Goal: Find contact information: Find contact information

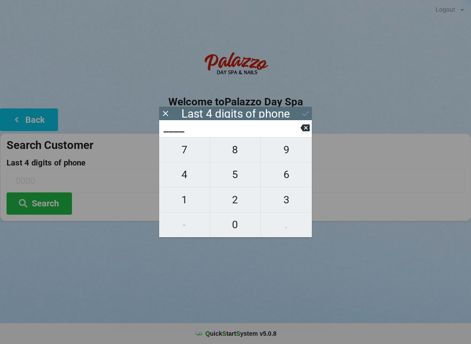
click at [285, 199] on span "3" at bounding box center [286, 200] width 51 height 18
type input "3___"
click at [280, 153] on span "9" at bounding box center [286, 150] width 51 height 18
type input "39__"
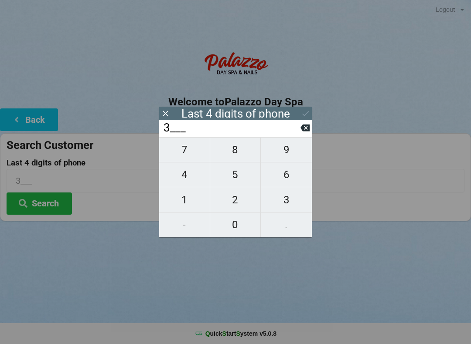
type input "39__"
click at [285, 206] on span "3" at bounding box center [286, 200] width 51 height 18
type input "393_"
click at [236, 200] on span "2" at bounding box center [235, 200] width 51 height 18
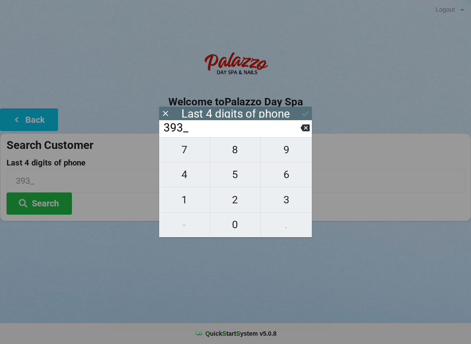
type input "3932"
click at [59, 199] on button "Search" at bounding box center [39, 204] width 65 height 22
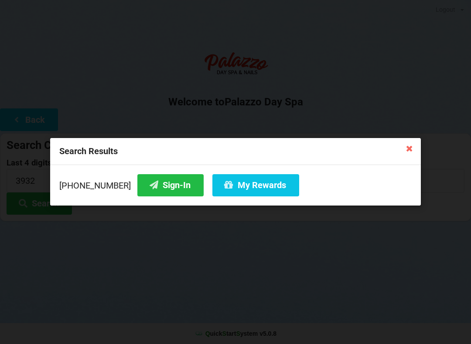
click at [176, 181] on button "Sign-In" at bounding box center [170, 185] width 66 height 22
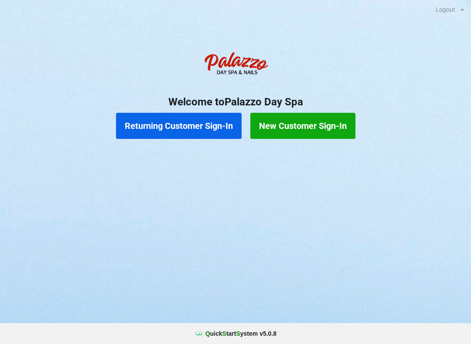
click at [180, 122] on button "Returning Customer Sign-In" at bounding box center [178, 126] width 125 height 26
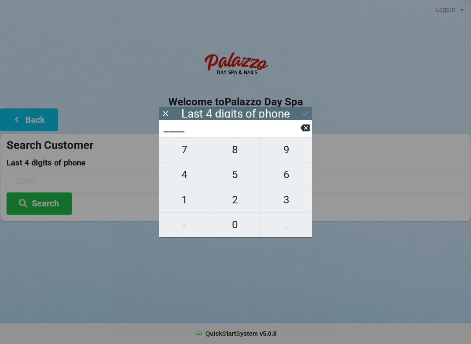
click at [237, 155] on span "8" at bounding box center [235, 150] width 51 height 18
type input "8___"
click at [231, 225] on span "0" at bounding box center [235, 225] width 51 height 18
type input "80__"
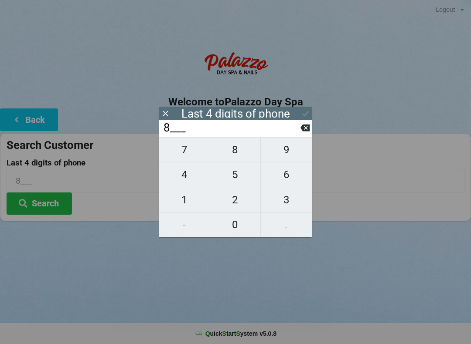
type input "80__"
click at [293, 153] on span "9" at bounding box center [286, 150] width 51 height 18
type input "809_"
click at [185, 206] on span "1" at bounding box center [184, 200] width 51 height 18
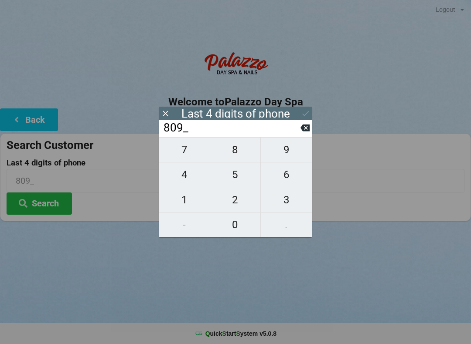
type input "8091"
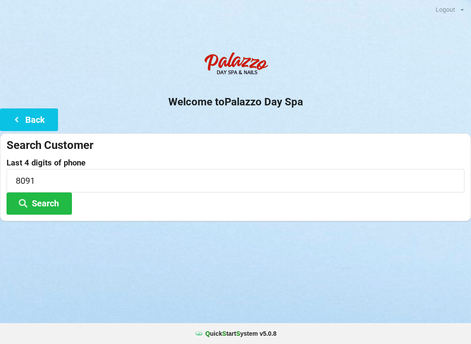
click at [175, 295] on div "Logout Logout Sign-In Welcome to Palazzo Day Spa Back Search Customer Last 4 di…" at bounding box center [235, 172] width 471 height 344
click at [64, 196] on button "Search" at bounding box center [39, 204] width 65 height 22
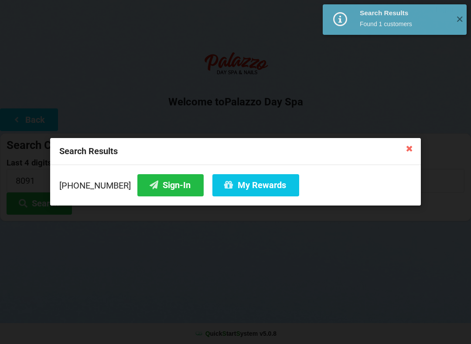
click at [164, 193] on button "Sign-In" at bounding box center [170, 185] width 66 height 22
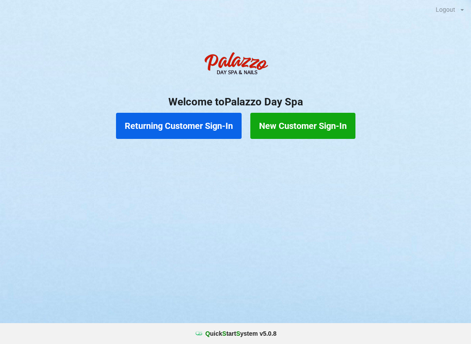
click at [207, 129] on button "Returning Customer Sign-In" at bounding box center [178, 126] width 125 height 26
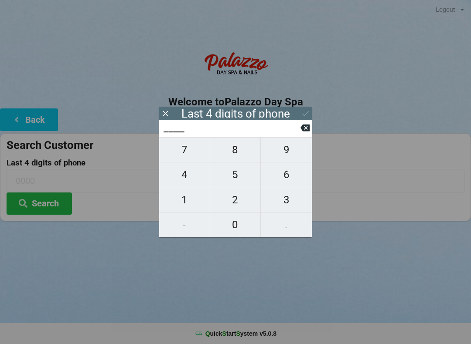
click at [289, 199] on span "3" at bounding box center [286, 200] width 51 height 18
type input "3___"
click at [292, 179] on span "6" at bounding box center [286, 175] width 51 height 18
type input "36__"
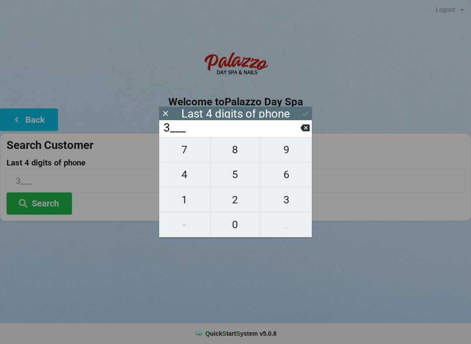
type input "36__"
click at [288, 197] on span "3" at bounding box center [286, 200] width 51 height 18
type input "363_"
click at [189, 178] on span "4" at bounding box center [184, 175] width 51 height 18
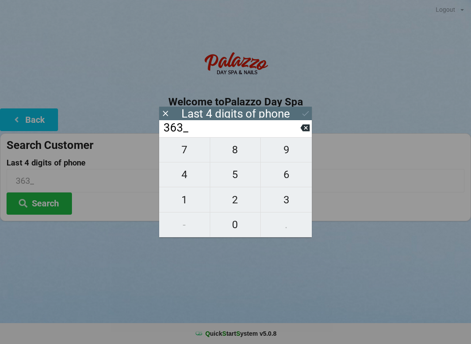
type input "3634"
click at [303, 111] on icon at bounding box center [305, 113] width 9 height 9
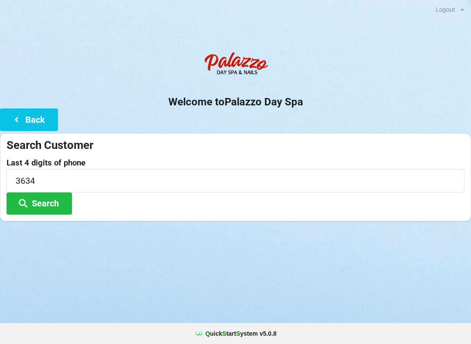
click at [56, 203] on button "Search" at bounding box center [39, 204] width 65 height 22
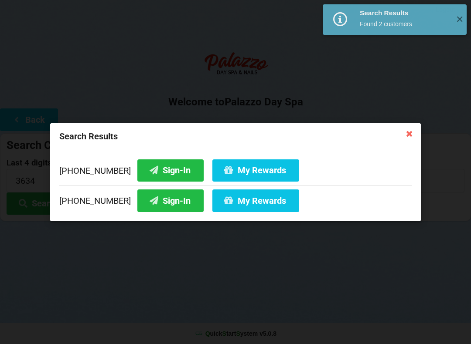
click at [159, 168] on button "Sign-In" at bounding box center [170, 170] width 66 height 22
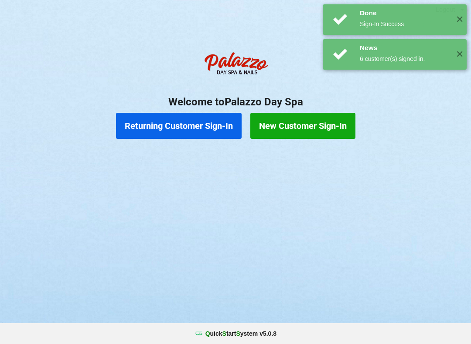
click at [203, 124] on button "Returning Customer Sign-In" at bounding box center [178, 126] width 125 height 26
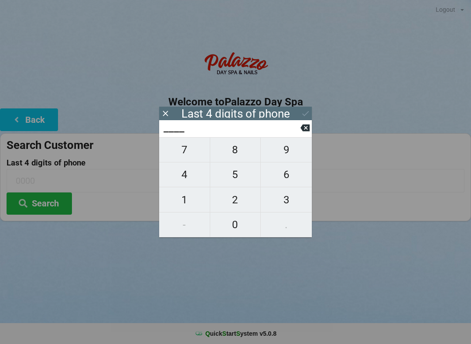
click at [239, 180] on span "5" at bounding box center [235, 175] width 51 height 18
type input "5___"
click at [288, 152] on span "9" at bounding box center [286, 150] width 51 height 18
type input "59__"
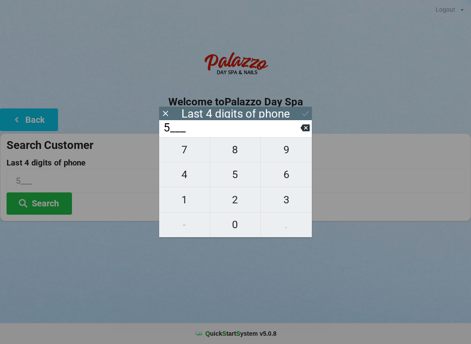
type input "59__"
click at [280, 197] on span "3" at bounding box center [286, 200] width 51 height 18
type input "593_"
click at [185, 200] on span "1" at bounding box center [184, 200] width 51 height 18
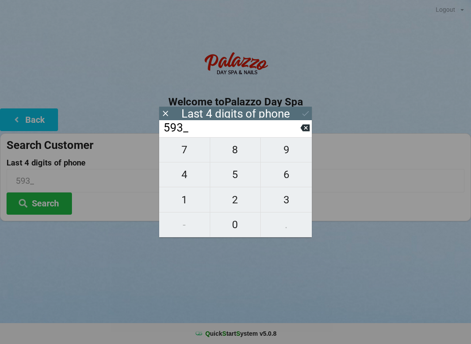
type input "5931"
click at [306, 109] on icon at bounding box center [305, 113] width 9 height 9
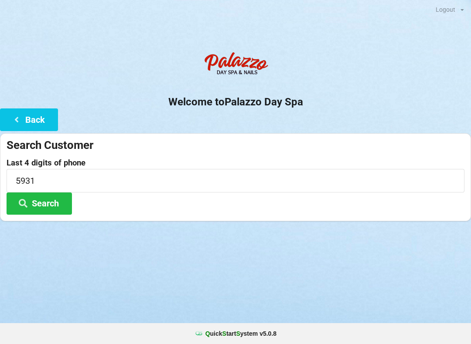
click at [46, 203] on button "Search" at bounding box center [39, 204] width 65 height 22
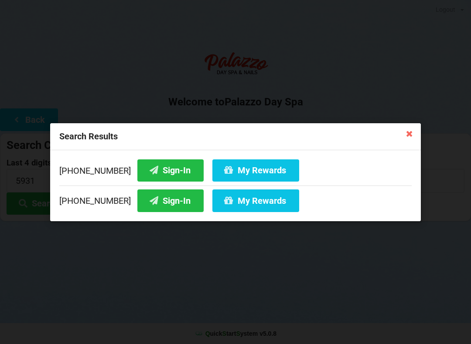
click at [407, 131] on icon at bounding box center [409, 133] width 14 height 14
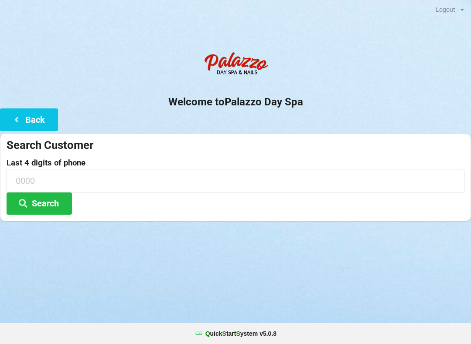
click at [28, 109] on button "Back" at bounding box center [29, 120] width 58 height 22
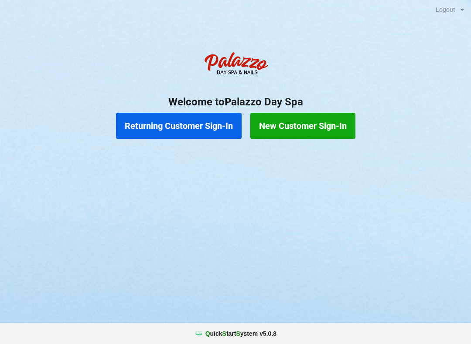
click at [173, 125] on button "Returning Customer Sign-In" at bounding box center [178, 126] width 125 height 26
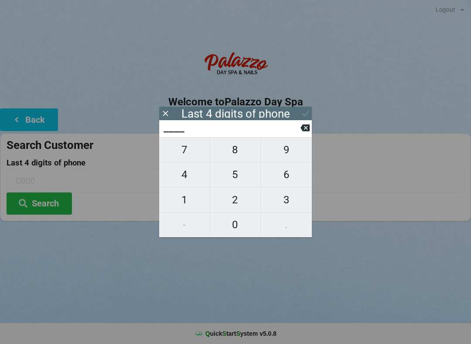
click at [285, 197] on span "3" at bounding box center [286, 200] width 51 height 18
type input "3___"
click at [191, 200] on span "1" at bounding box center [184, 200] width 51 height 18
type input "31__"
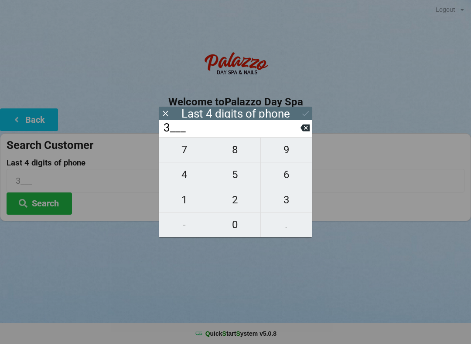
type input "31__"
click at [288, 202] on span "3" at bounding box center [286, 200] width 51 height 18
type input "313_"
click at [234, 173] on span "5" at bounding box center [235, 175] width 51 height 18
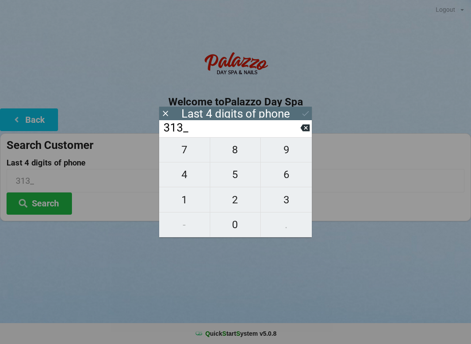
type input "3135"
click at [309, 110] on icon at bounding box center [305, 113] width 9 height 9
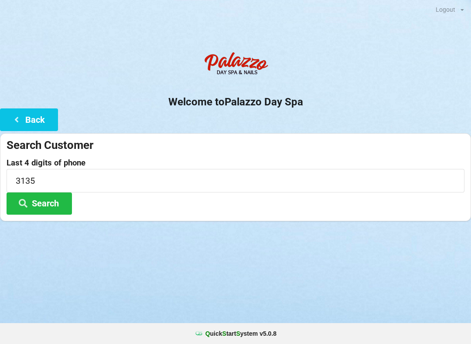
click at [46, 201] on button "Search" at bounding box center [39, 204] width 65 height 22
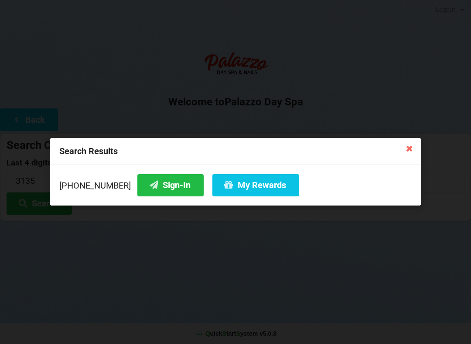
click at [152, 188] on button "Sign-In" at bounding box center [170, 185] width 66 height 22
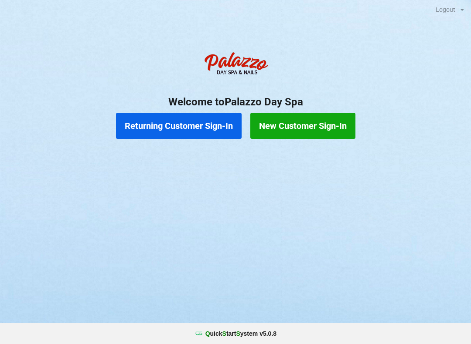
click at [203, 126] on button "Returning Customer Sign-In" at bounding box center [178, 126] width 125 height 26
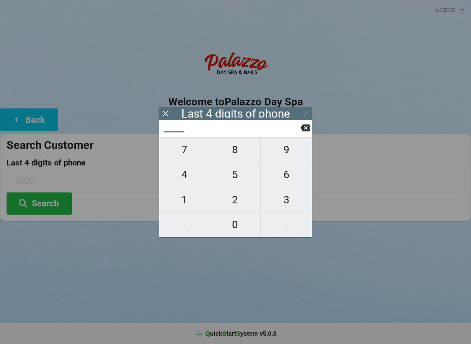
click at [236, 152] on span "8" at bounding box center [235, 150] width 51 height 18
type input "8___"
click at [234, 234] on span "0" at bounding box center [235, 225] width 51 height 18
type input "80__"
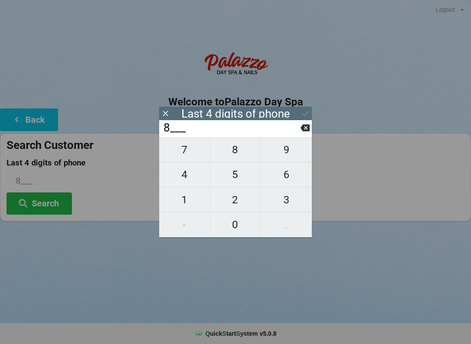
type input "80__"
click at [184, 183] on span "4" at bounding box center [184, 175] width 51 height 18
type input "804_"
click at [224, 182] on span "5" at bounding box center [235, 175] width 51 height 18
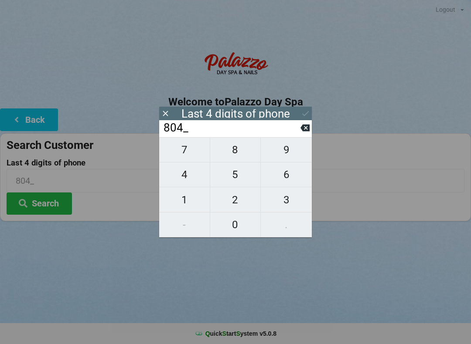
type input "8045"
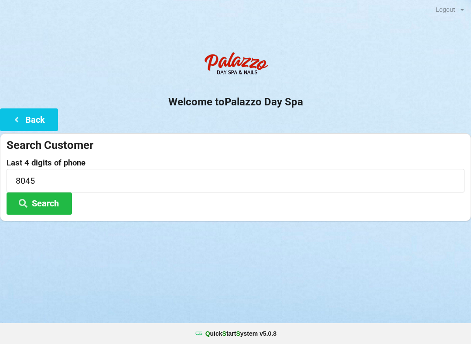
click at [48, 204] on button "Search" at bounding box center [39, 204] width 65 height 22
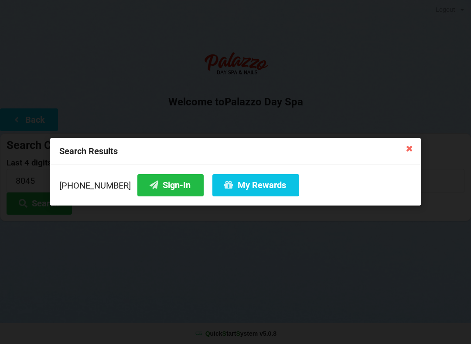
click at [167, 184] on button "Sign-In" at bounding box center [170, 185] width 66 height 22
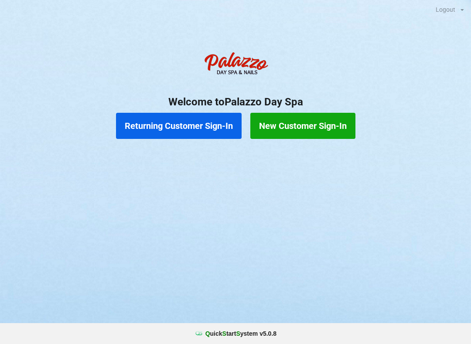
click at [204, 131] on button "Returning Customer Sign-In" at bounding box center [178, 126] width 125 height 26
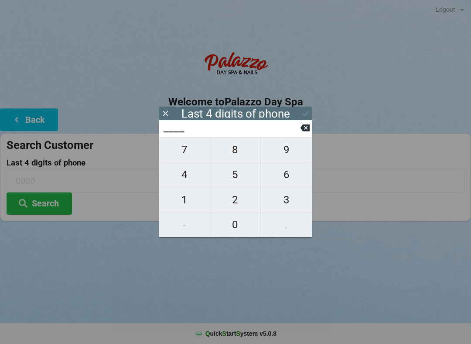
click at [237, 230] on span "0" at bounding box center [235, 225] width 51 height 18
type input "0___"
click at [302, 128] on icon at bounding box center [304, 128] width 9 height 7
click at [240, 153] on span "8" at bounding box center [235, 150] width 51 height 18
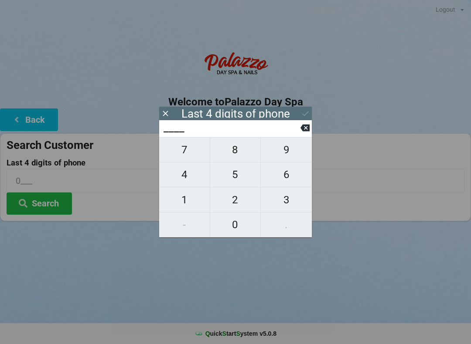
type input "8___"
click at [240, 233] on span "0" at bounding box center [235, 225] width 51 height 18
type input "80__"
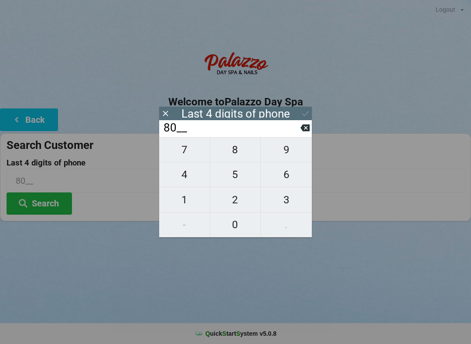
click at [184, 179] on span "4" at bounding box center [184, 175] width 51 height 18
type input "804_"
click at [241, 182] on span "5" at bounding box center [235, 175] width 51 height 18
type input "8045"
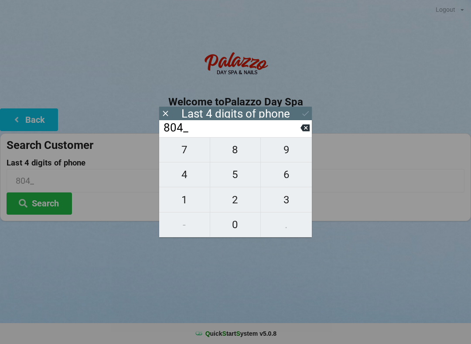
type input "8045"
click at [54, 199] on button "Search" at bounding box center [39, 204] width 65 height 22
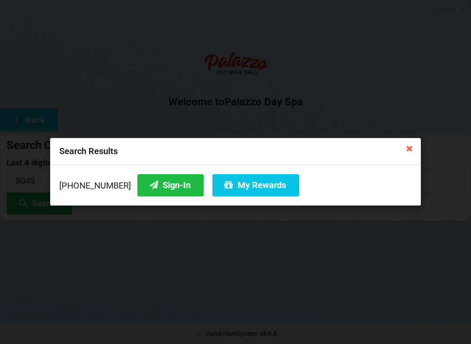
click at [250, 182] on button "My Rewards" at bounding box center [255, 185] width 87 height 22
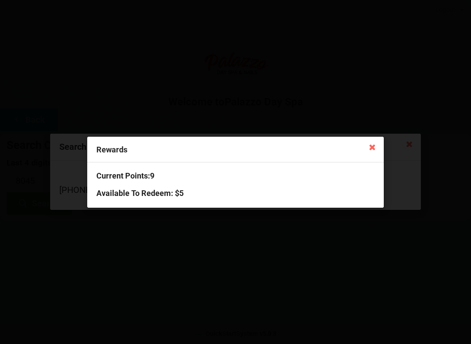
click at [377, 143] on icon at bounding box center [372, 147] width 14 height 14
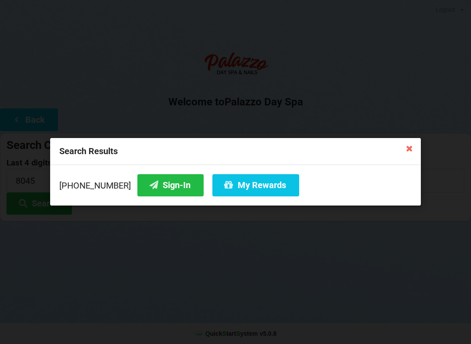
click at [413, 149] on icon at bounding box center [409, 148] width 14 height 14
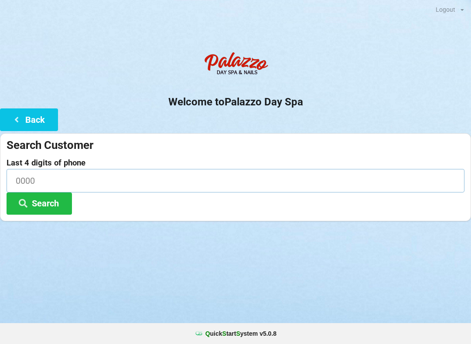
click at [57, 183] on input at bounding box center [236, 180] width 458 height 23
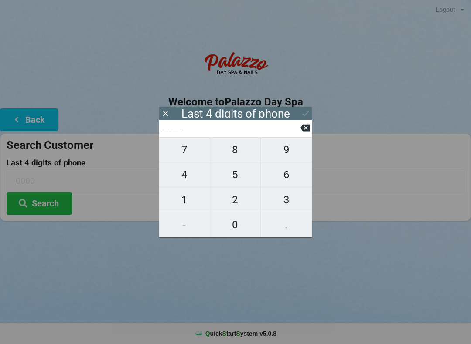
click at [240, 153] on span "8" at bounding box center [235, 150] width 51 height 18
type input "8___"
click at [236, 155] on span "8" at bounding box center [235, 150] width 51 height 18
type input "88__"
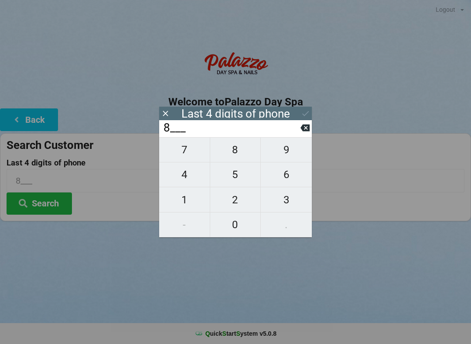
type input "88__"
click at [238, 157] on span "8" at bounding box center [235, 150] width 51 height 18
type input "888_"
click at [191, 207] on span "1" at bounding box center [184, 200] width 51 height 18
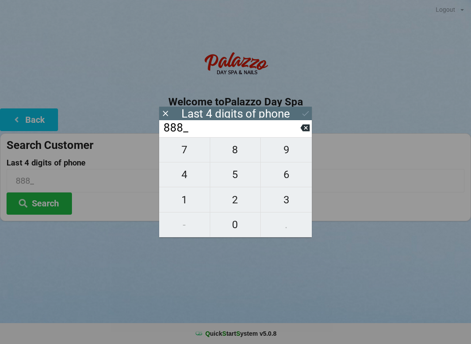
type input "8881"
click at [397, 186] on input "8881" at bounding box center [236, 180] width 458 height 23
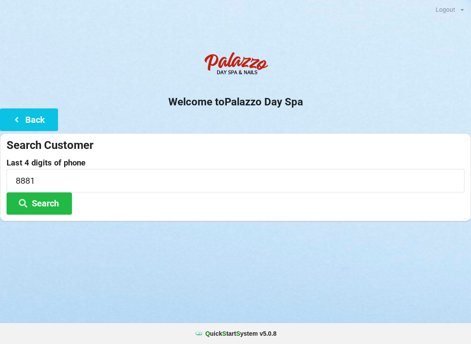
click at [61, 207] on button "Search" at bounding box center [39, 204] width 65 height 22
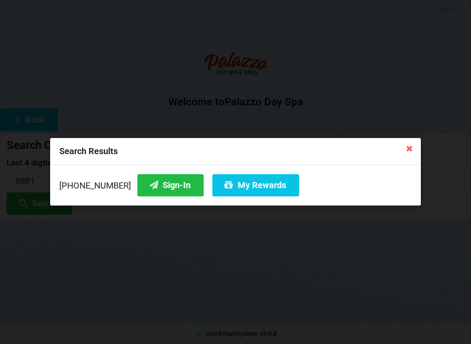
click at [159, 185] on button "Sign-In" at bounding box center [170, 185] width 66 height 22
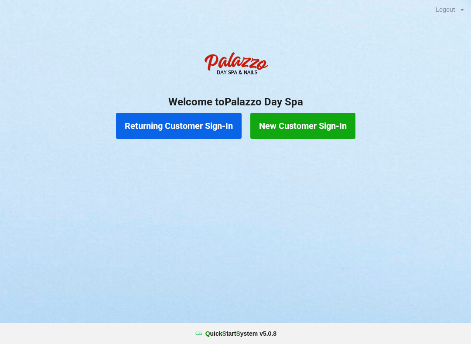
click at [216, 124] on button "Returning Customer Sign-In" at bounding box center [178, 126] width 125 height 26
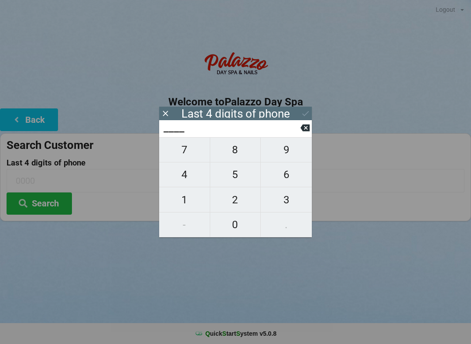
click at [288, 176] on span "6" at bounding box center [286, 175] width 51 height 18
type input "6___"
click at [305, 127] on icon at bounding box center [304, 127] width 9 height 9
click at [291, 200] on span "3" at bounding box center [286, 200] width 51 height 18
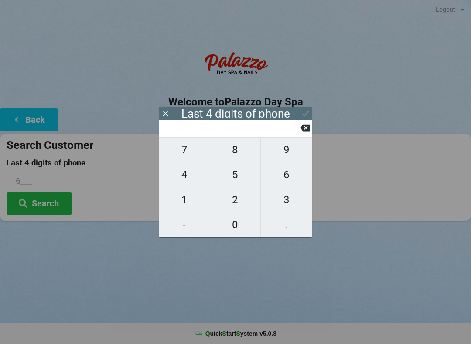
type input "3___"
click at [286, 177] on span "6" at bounding box center [286, 175] width 51 height 18
type input "36__"
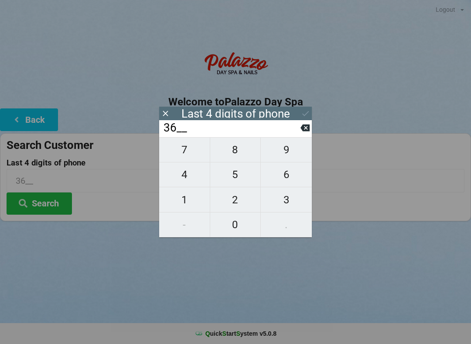
click at [289, 149] on span "9" at bounding box center [286, 150] width 51 height 18
type input "369_"
click at [238, 177] on span "5" at bounding box center [235, 175] width 51 height 18
type input "3695"
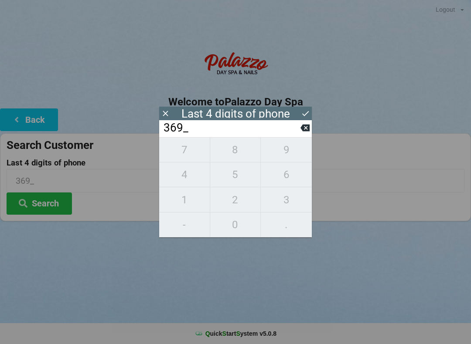
type input "3695"
click at [303, 119] on button at bounding box center [305, 114] width 9 height 12
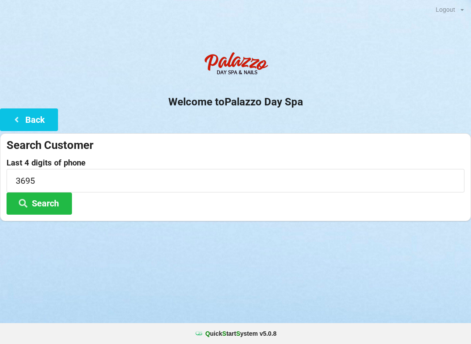
click at [54, 196] on button "Search" at bounding box center [39, 204] width 65 height 22
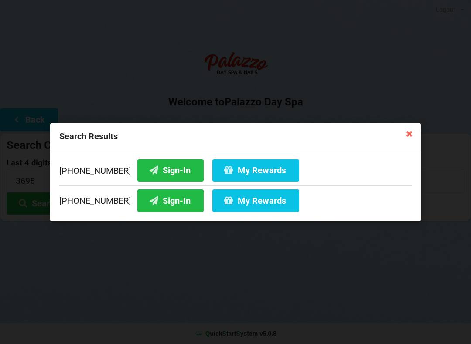
click at [251, 169] on button "My Rewards" at bounding box center [255, 170] width 87 height 22
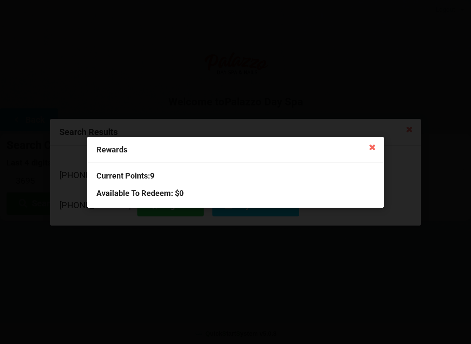
click at [369, 153] on icon at bounding box center [372, 147] width 14 height 14
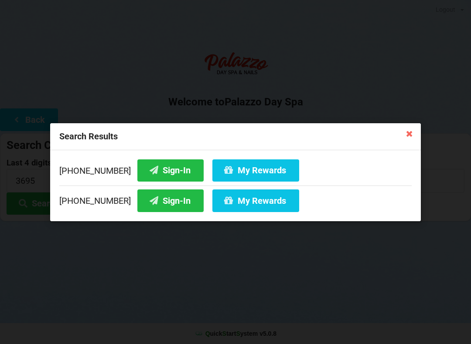
click at [415, 131] on icon at bounding box center [409, 133] width 14 height 14
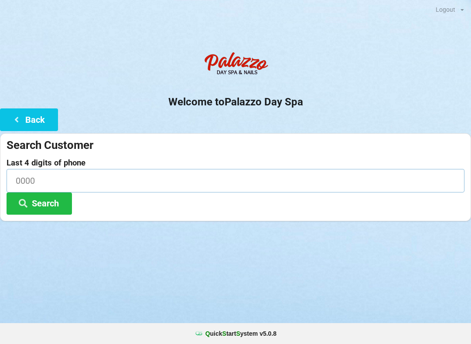
click at [90, 183] on input at bounding box center [236, 180] width 458 height 23
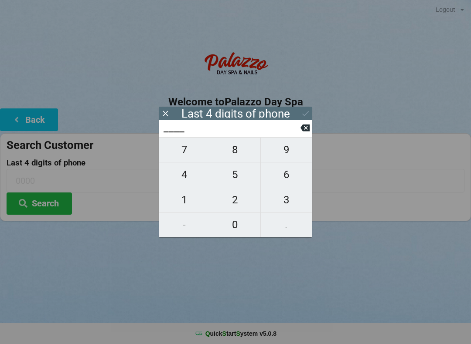
click at [239, 183] on span "5" at bounding box center [235, 175] width 51 height 18
type input "5___"
click at [286, 181] on span "6" at bounding box center [286, 175] width 51 height 18
type input "56__"
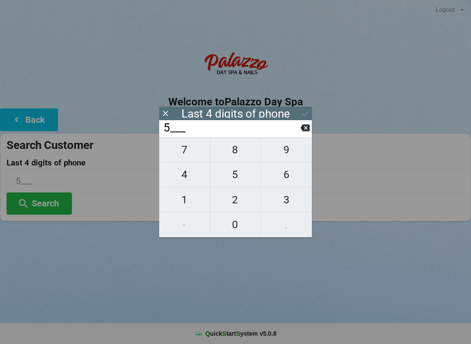
type input "56__"
click at [183, 208] on span "1" at bounding box center [184, 200] width 51 height 18
type input "561_"
click at [235, 177] on span "5" at bounding box center [235, 175] width 51 height 18
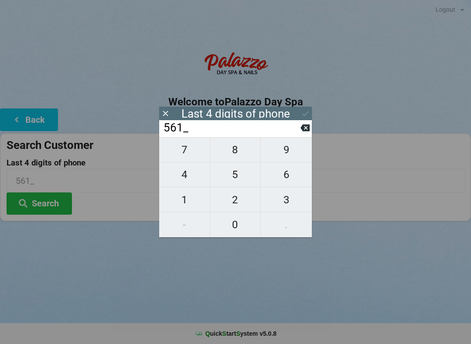
type input "5615"
click at [309, 113] on icon at bounding box center [305, 113] width 9 height 9
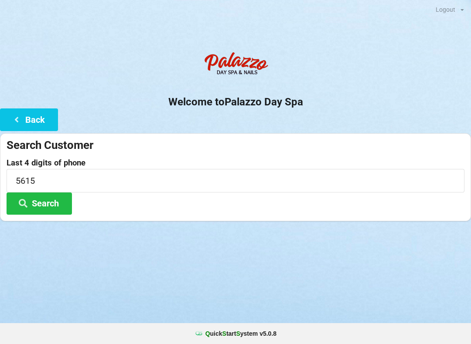
click at [54, 203] on button "Search" at bounding box center [39, 204] width 65 height 22
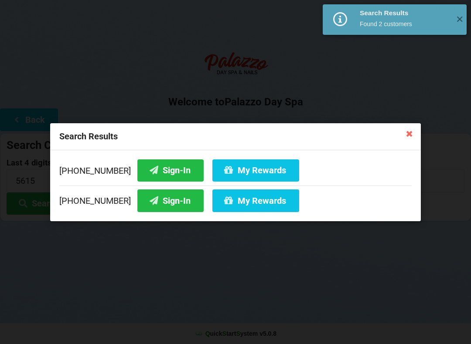
click at [167, 204] on button "Sign-In" at bounding box center [170, 201] width 66 height 22
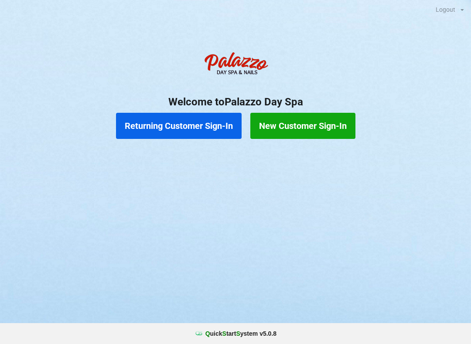
click at [186, 129] on button "Returning Customer Sign-In" at bounding box center [178, 126] width 125 height 26
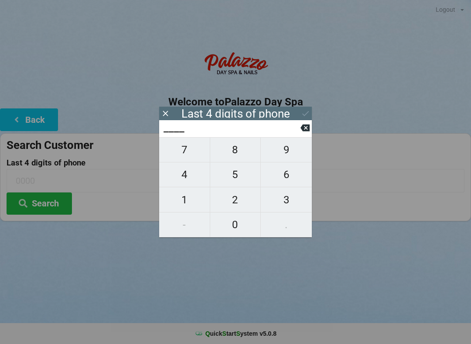
click at [236, 198] on span "2" at bounding box center [235, 200] width 51 height 18
type input "2___"
click at [229, 198] on span "2" at bounding box center [235, 200] width 51 height 18
type input "22__"
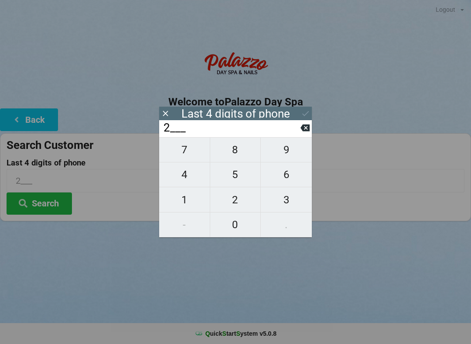
type input "22__"
click at [282, 199] on span "3" at bounding box center [286, 200] width 51 height 18
type input "223_"
click at [276, 196] on span "3" at bounding box center [286, 200] width 51 height 18
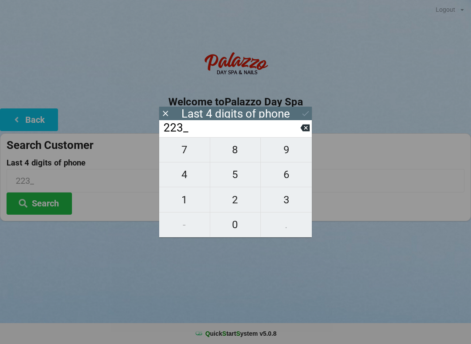
type input "2233"
click at [306, 111] on icon at bounding box center [305, 113] width 9 height 9
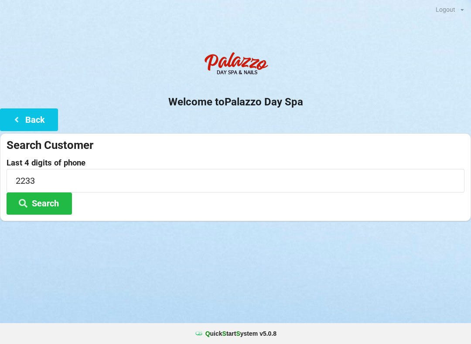
click at [58, 210] on button "Search" at bounding box center [39, 204] width 65 height 22
click at [38, 199] on button "Search" at bounding box center [39, 204] width 65 height 22
click at [46, 203] on button "Search" at bounding box center [39, 204] width 65 height 22
click at [18, 202] on icon at bounding box center [23, 202] width 10 height 7
click at [26, 203] on icon at bounding box center [23, 202] width 10 height 7
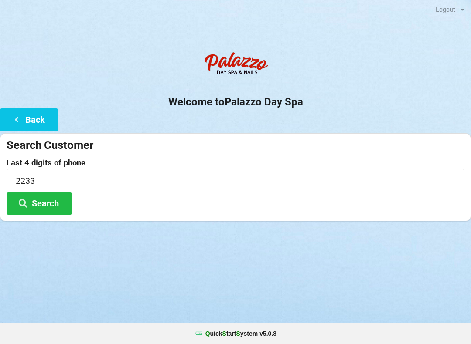
click at [24, 200] on icon at bounding box center [23, 202] width 10 height 7
click at [43, 204] on button "Search" at bounding box center [39, 204] width 65 height 22
click at [22, 202] on icon at bounding box center [23, 202] width 10 height 7
click at [50, 203] on button "Search" at bounding box center [39, 204] width 65 height 22
click at [23, 204] on icon at bounding box center [23, 202] width 10 height 7
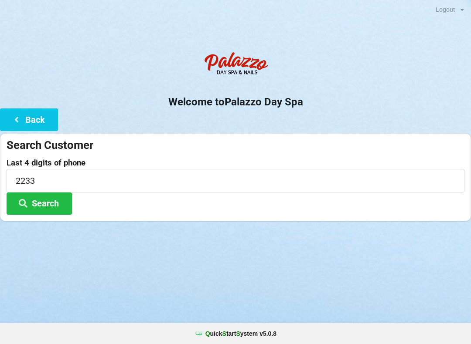
click at [26, 123] on button "Back" at bounding box center [29, 120] width 58 height 22
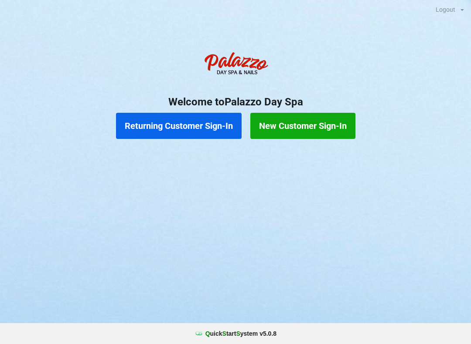
click at [186, 130] on button "Returning Customer Sign-In" at bounding box center [178, 126] width 125 height 26
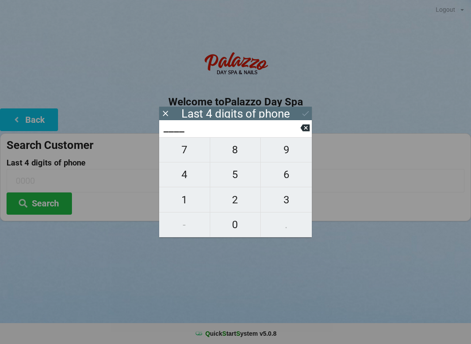
click at [235, 203] on span "2" at bounding box center [235, 200] width 51 height 18
type input "2___"
click at [231, 204] on span "2" at bounding box center [235, 200] width 51 height 18
type input "22__"
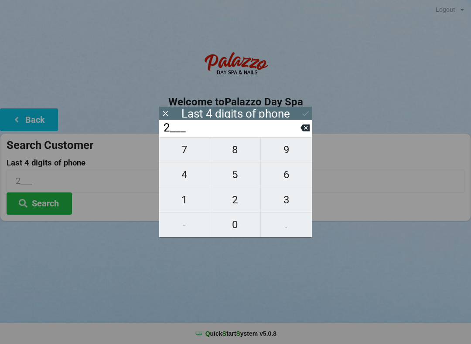
type input "22__"
click at [283, 199] on span "3" at bounding box center [286, 200] width 51 height 18
type input "223_"
click at [286, 197] on span "3" at bounding box center [286, 200] width 51 height 18
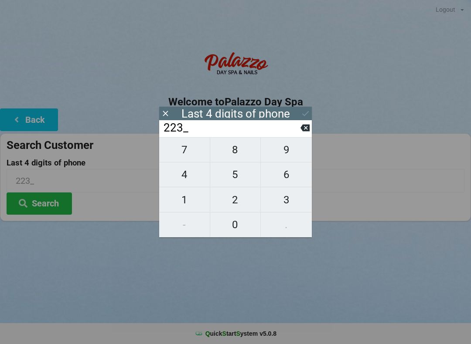
type input "2233"
click at [298, 112] on div "Last 4 digits of phone" at bounding box center [235, 114] width 153 height 14
click at [304, 115] on icon at bounding box center [305, 113] width 9 height 9
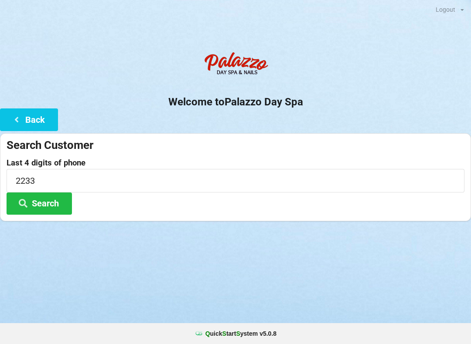
click at [49, 203] on button "Search" at bounding box center [39, 204] width 65 height 22
click at [36, 203] on button "Search" at bounding box center [39, 204] width 65 height 22
click at [37, 200] on button "Search" at bounding box center [39, 204] width 65 height 22
click at [40, 199] on button "Search" at bounding box center [39, 204] width 65 height 22
click at [44, 200] on button "Search" at bounding box center [39, 204] width 65 height 22
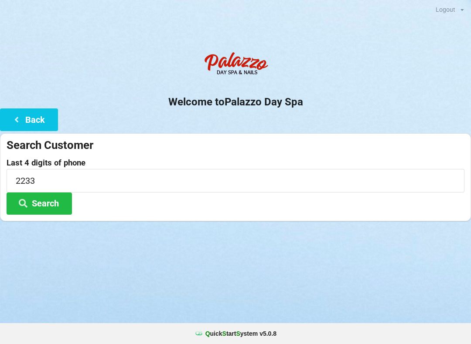
click at [44, 201] on button "Search" at bounding box center [39, 204] width 65 height 22
click at [54, 197] on button "Search" at bounding box center [39, 204] width 65 height 22
click at [62, 201] on button "Search" at bounding box center [39, 204] width 65 height 22
click at [46, 207] on button "Search" at bounding box center [39, 204] width 65 height 22
click at [16, 205] on button "Search" at bounding box center [39, 204] width 65 height 22
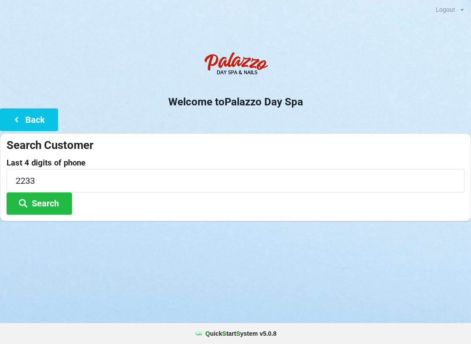
click at [14, 205] on button "Search" at bounding box center [39, 204] width 65 height 22
click at [20, 205] on icon at bounding box center [23, 202] width 10 height 7
click at [37, 122] on button "Back" at bounding box center [29, 120] width 58 height 22
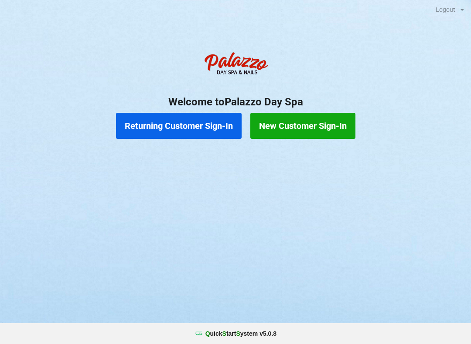
click at [164, 135] on button "Returning Customer Sign-In" at bounding box center [178, 126] width 125 height 26
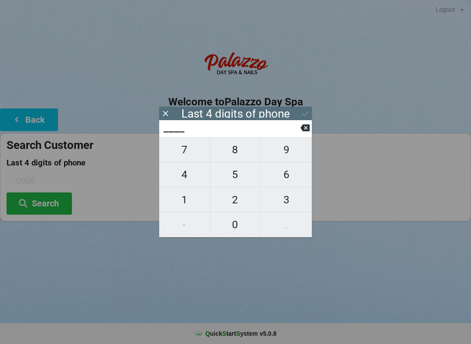
click at [236, 206] on span "2" at bounding box center [235, 200] width 51 height 18
type input "2___"
click at [234, 202] on span "2" at bounding box center [235, 200] width 51 height 18
type input "22__"
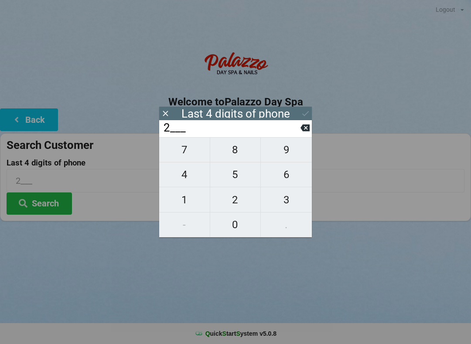
type input "22__"
click at [286, 202] on span "3" at bounding box center [286, 200] width 51 height 18
type input "223_"
click at [283, 202] on span "3" at bounding box center [286, 200] width 51 height 18
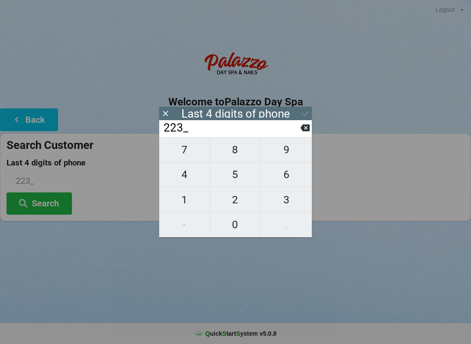
type input "2233"
click at [298, 110] on div "Last 4 digits of phone" at bounding box center [235, 114] width 153 height 14
click at [302, 113] on icon at bounding box center [305, 113] width 9 height 9
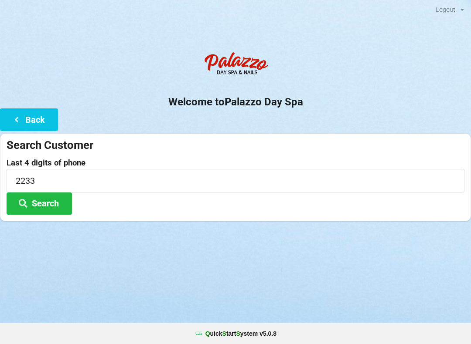
click at [40, 210] on button "Search" at bounding box center [39, 204] width 65 height 22
click at [34, 204] on button "Search" at bounding box center [39, 204] width 65 height 22
click at [36, 204] on button "Search" at bounding box center [39, 204] width 65 height 22
click at [37, 203] on button "Search" at bounding box center [39, 204] width 65 height 22
click at [34, 203] on button "Search" at bounding box center [39, 204] width 65 height 22
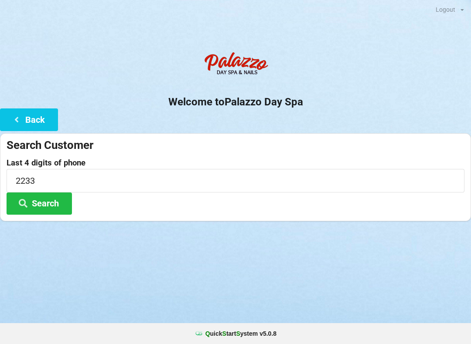
click at [34, 199] on button "Search" at bounding box center [39, 204] width 65 height 22
click at [37, 116] on button "Back" at bounding box center [29, 120] width 58 height 22
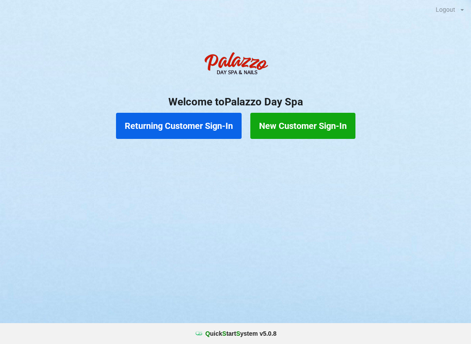
click at [159, 122] on button "Returning Customer Sign-In" at bounding box center [178, 126] width 125 height 26
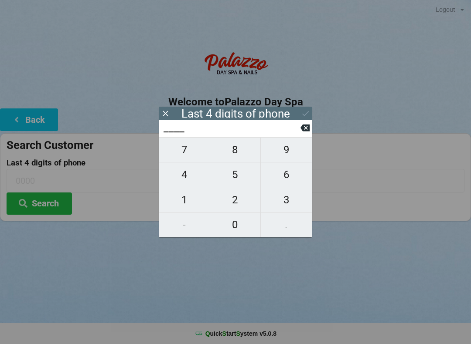
click at [182, 176] on span "4" at bounding box center [184, 175] width 51 height 18
type input "4___"
click at [239, 222] on span "0" at bounding box center [235, 225] width 51 height 18
type input "40__"
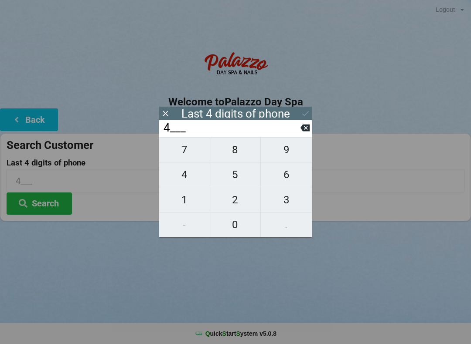
type input "40__"
click at [187, 156] on span "7" at bounding box center [184, 150] width 51 height 18
type input "407_"
click at [182, 151] on span "7" at bounding box center [184, 150] width 51 height 18
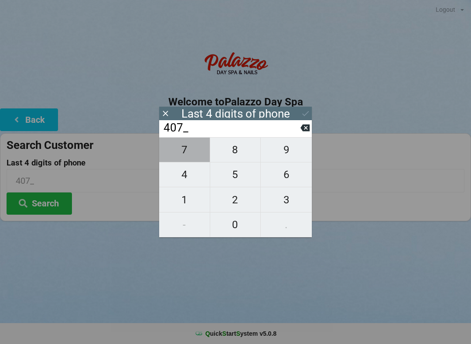
type input "4077"
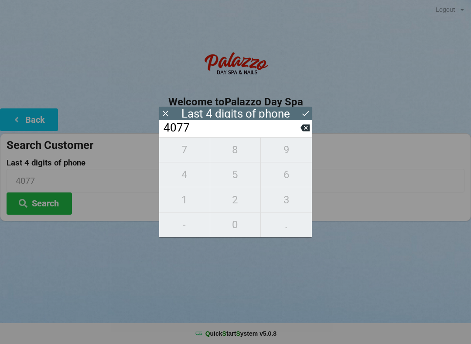
click at [276, 177] on div "7 8 9 4 5 6 1 2 3 - 0 ." at bounding box center [235, 187] width 153 height 100
click at [297, 135] on input "4077" at bounding box center [232, 128] width 138 height 14
click at [301, 132] on icon at bounding box center [304, 128] width 9 height 7
click at [305, 129] on icon at bounding box center [304, 128] width 9 height 7
click at [302, 134] on button at bounding box center [304, 128] width 9 height 12
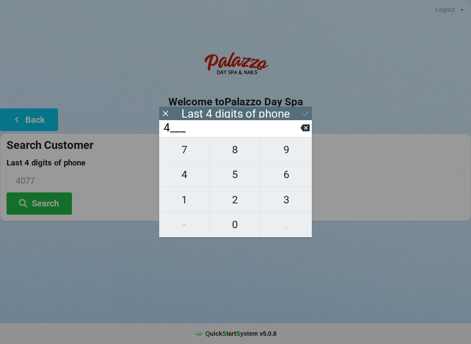
click at [299, 135] on input "4___" at bounding box center [232, 128] width 138 height 14
click at [301, 134] on button at bounding box center [304, 128] width 9 height 12
click at [282, 153] on span "9" at bounding box center [286, 150] width 51 height 18
type input "9___"
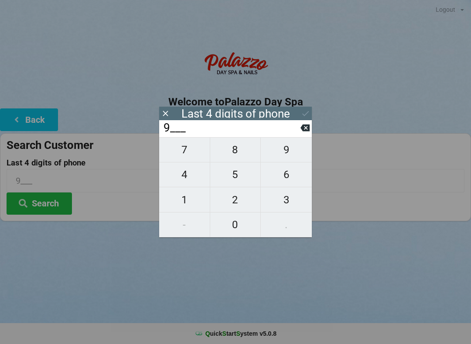
click at [285, 207] on span "3" at bounding box center [286, 200] width 51 height 18
type input "93__"
click at [283, 171] on span "6" at bounding box center [286, 175] width 51 height 18
type input "936_"
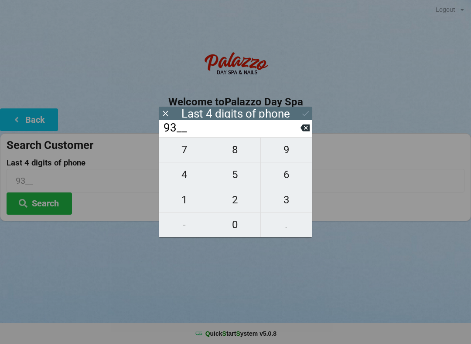
type input "936_"
click at [231, 176] on span "5" at bounding box center [235, 175] width 51 height 18
type input "9365"
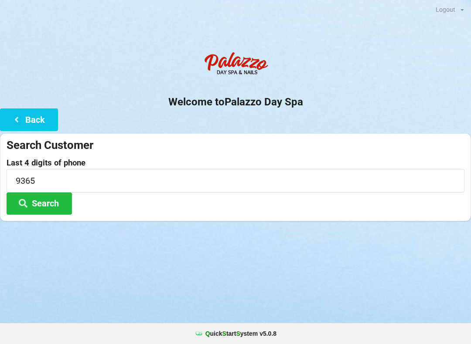
click at [213, 283] on div "Logout Logout Sign-In Welcome to Palazzo Day Spa Back Search Customer Last 4 di…" at bounding box center [235, 172] width 471 height 344
click at [40, 203] on button "Search" at bounding box center [39, 204] width 65 height 22
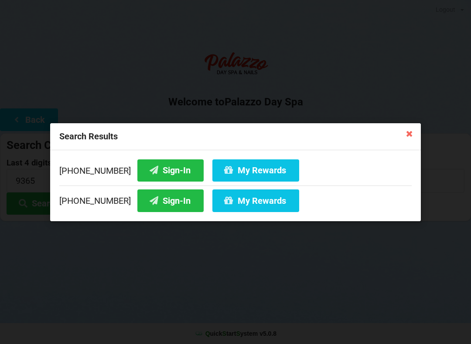
click at [239, 202] on button "My Rewards" at bounding box center [255, 201] width 87 height 22
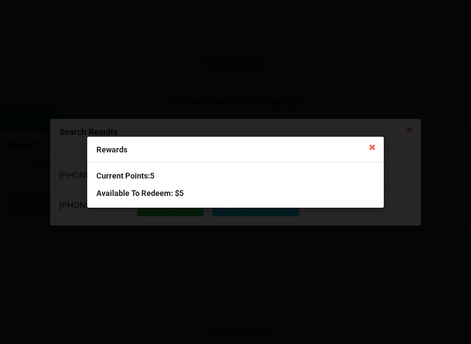
click at [370, 146] on icon at bounding box center [372, 147] width 14 height 14
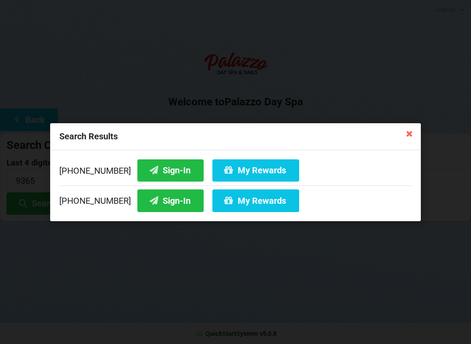
click at [148, 168] on button "Sign-In" at bounding box center [170, 170] width 66 height 22
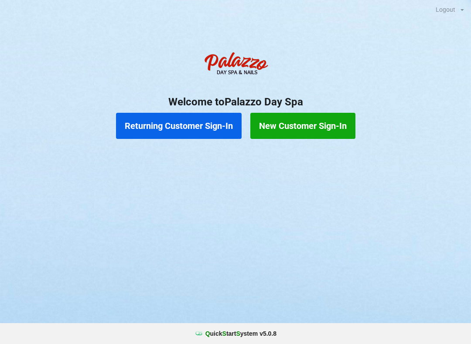
click at [177, 123] on button "Returning Customer Sign-In" at bounding box center [178, 126] width 125 height 26
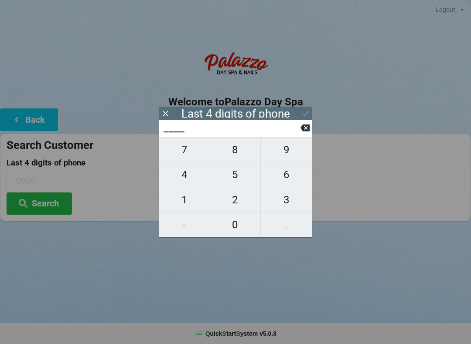
click at [180, 177] on span "4" at bounding box center [184, 175] width 51 height 18
type input "4___"
click at [228, 224] on span "0" at bounding box center [235, 225] width 51 height 18
type input "40__"
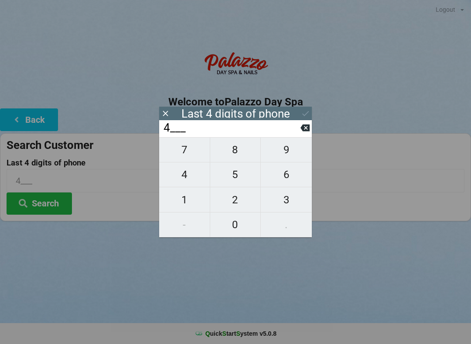
type input "40__"
click at [183, 149] on span "7" at bounding box center [184, 150] width 51 height 18
type input "407_"
click at [290, 173] on span "6" at bounding box center [286, 175] width 51 height 18
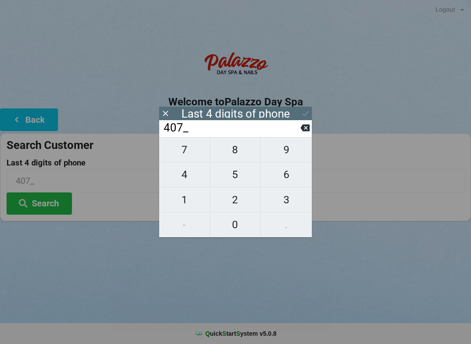
type input "4076"
click at [189, 200] on div "7 8 9 4 5 6 1 2 3 - 0 ." at bounding box center [235, 187] width 153 height 100
click at [301, 131] on icon at bounding box center [304, 128] width 9 height 7
click at [181, 226] on div "7 8 9 4 5 6 1 2 3 - 0 ." at bounding box center [235, 187] width 153 height 100
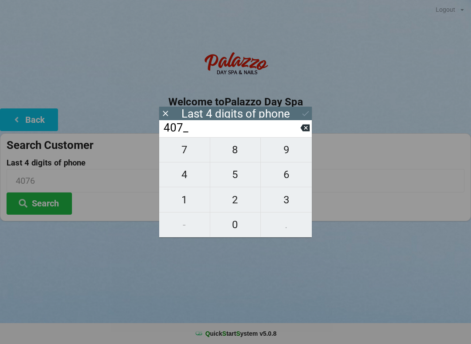
click at [292, 175] on span "6" at bounding box center [286, 175] width 51 height 18
click at [300, 126] on button at bounding box center [304, 128] width 9 height 12
click at [301, 129] on icon at bounding box center [304, 127] width 9 height 9
click at [302, 130] on icon at bounding box center [304, 128] width 9 height 7
click at [307, 131] on icon at bounding box center [304, 128] width 9 height 7
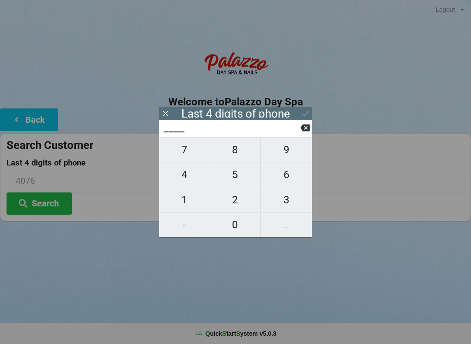
click at [238, 155] on span "8" at bounding box center [235, 150] width 51 height 18
type input "8___"
click at [233, 178] on span "5" at bounding box center [235, 175] width 51 height 18
type input "85__"
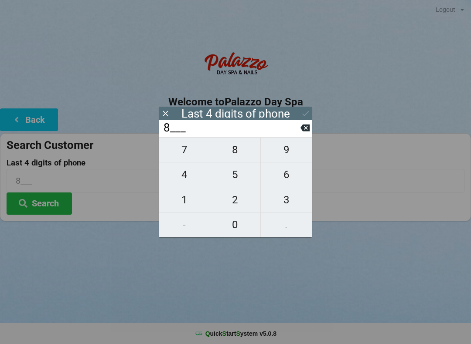
type input "85__"
click at [187, 200] on span "1" at bounding box center [184, 200] width 51 height 18
type input "851_"
click at [231, 226] on span "0" at bounding box center [235, 225] width 51 height 18
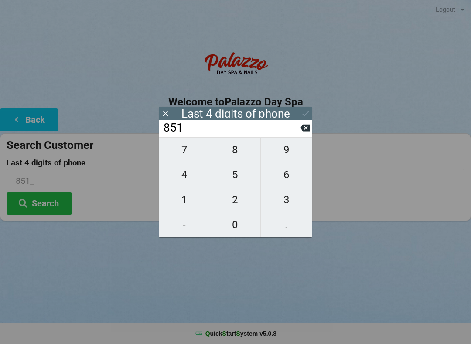
type input "8510"
click at [217, 132] on input "8510" at bounding box center [232, 128] width 138 height 14
click at [191, 129] on input "8510" at bounding box center [232, 128] width 138 height 14
click at [302, 113] on icon at bounding box center [305, 113] width 9 height 9
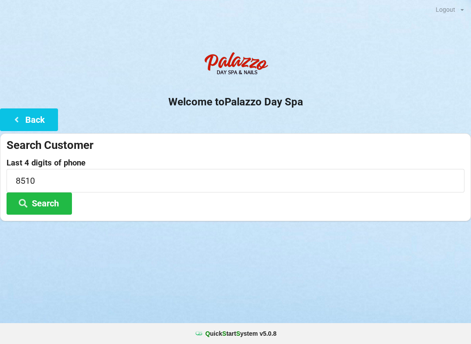
click at [50, 205] on button "Search" at bounding box center [39, 204] width 65 height 22
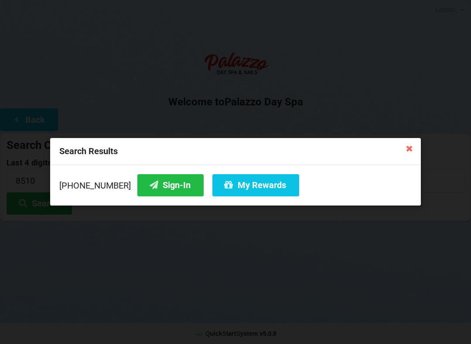
click at [148, 186] on button "Sign-In" at bounding box center [170, 185] width 66 height 22
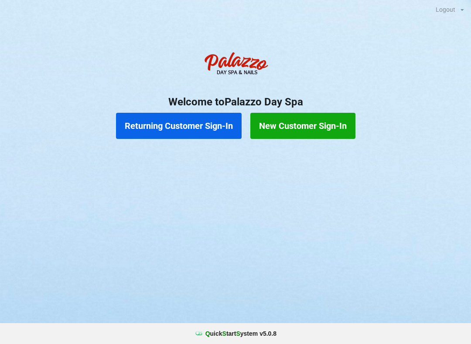
click at [189, 133] on button "Returning Customer Sign-In" at bounding box center [178, 126] width 125 height 26
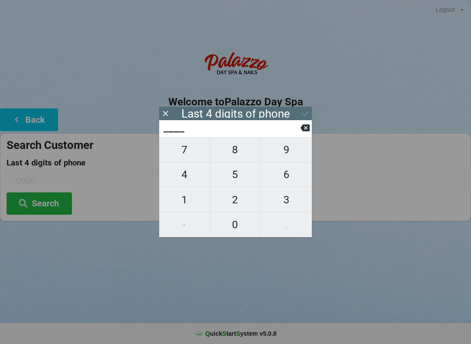
click at [184, 180] on span "4" at bounding box center [184, 175] width 51 height 18
type input "4___"
click at [239, 226] on span "0" at bounding box center [235, 225] width 51 height 18
type input "40__"
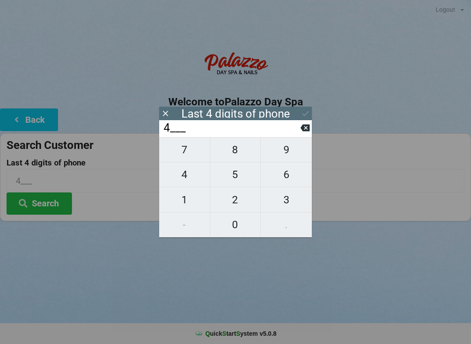
type input "40__"
click at [183, 154] on span "7" at bounding box center [184, 150] width 51 height 18
type input "407_"
click at [282, 201] on span "3" at bounding box center [286, 200] width 51 height 18
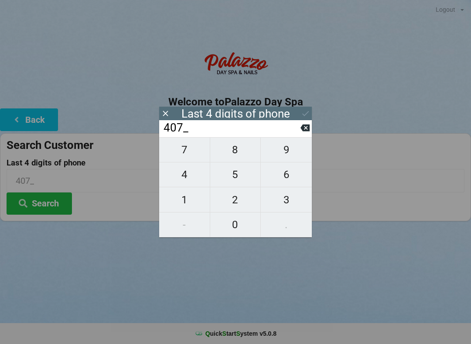
type input "4073"
click at [287, 153] on div "7 8 9 4 5 6 1 2 3 - 0 ." at bounding box center [235, 187] width 153 height 100
click at [233, 157] on div "7 8 9 4 5 6 1 2 3 - 0 ." at bounding box center [235, 187] width 153 height 100
click at [291, 156] on div "7 8 9 4 5 6 1 2 3 - 0 ." at bounding box center [235, 187] width 153 height 100
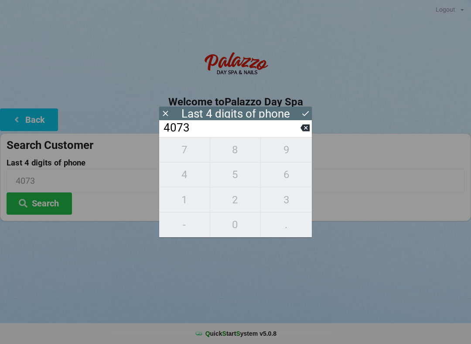
click at [309, 132] on icon at bounding box center [304, 128] width 9 height 7
click at [299, 135] on input "407_" at bounding box center [232, 128] width 138 height 14
click at [300, 135] on input "407_" at bounding box center [232, 128] width 138 height 14
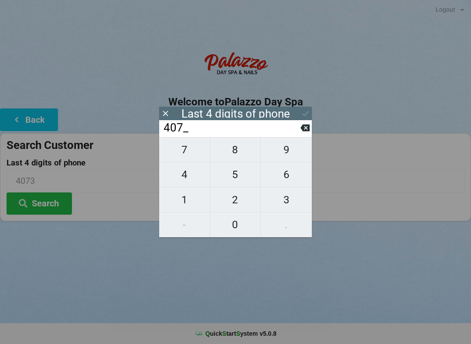
click at [306, 132] on icon at bounding box center [304, 128] width 9 height 7
click at [304, 132] on icon at bounding box center [304, 128] width 9 height 7
click at [301, 130] on icon at bounding box center [304, 128] width 9 height 7
click at [286, 157] on span "9" at bounding box center [286, 150] width 51 height 18
type input "9___"
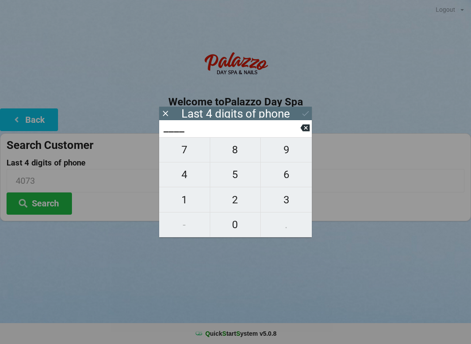
type input "9___"
click at [182, 153] on span "7" at bounding box center [184, 150] width 51 height 18
type input "97__"
click at [239, 209] on span "2" at bounding box center [235, 200] width 51 height 18
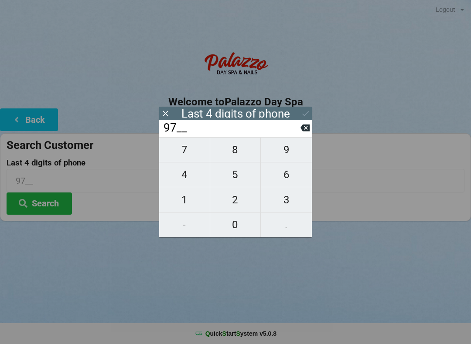
type input "972_"
click at [285, 180] on span "6" at bounding box center [286, 175] width 51 height 18
type input "9726"
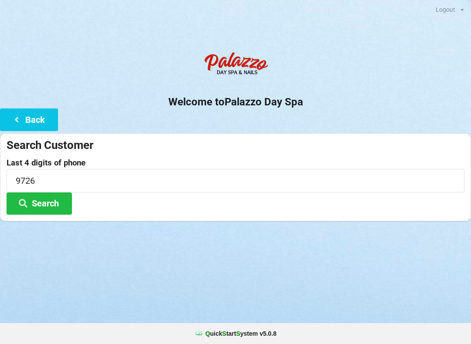
click at [285, 269] on div "Logout Logout Sign-In Welcome to Palazzo Day Spa Back Search Customer Last 4 di…" at bounding box center [235, 172] width 471 height 344
click at [44, 203] on button "Search" at bounding box center [39, 204] width 65 height 22
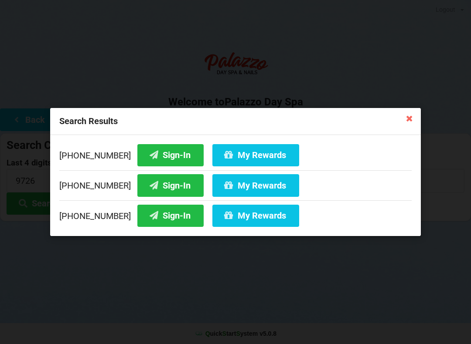
click at [154, 216] on button "Sign-In" at bounding box center [170, 216] width 66 height 22
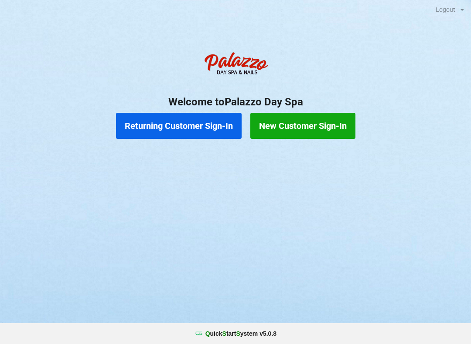
click at [185, 117] on button "Returning Customer Sign-In" at bounding box center [178, 126] width 125 height 26
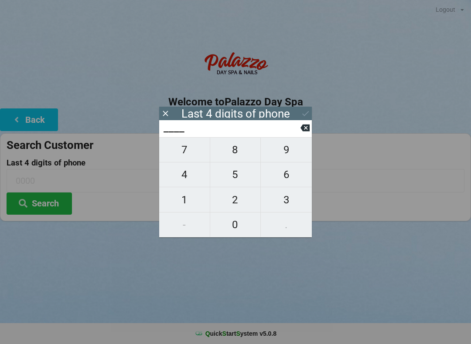
click at [288, 151] on span "9" at bounding box center [286, 150] width 51 height 18
type input "9___"
click at [185, 154] on span "7" at bounding box center [184, 150] width 51 height 18
type input "97__"
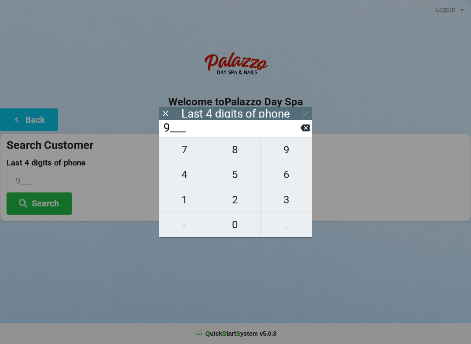
type input "97__"
click at [232, 204] on span "2" at bounding box center [235, 200] width 51 height 18
type input "972_"
click at [286, 180] on span "6" at bounding box center [286, 175] width 51 height 18
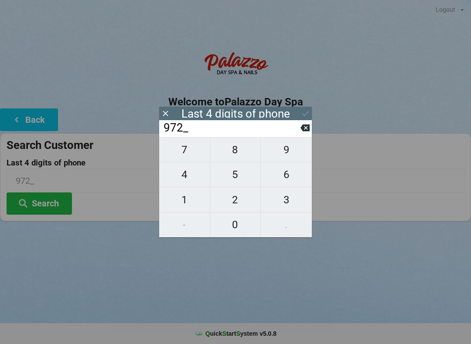
type input "9726"
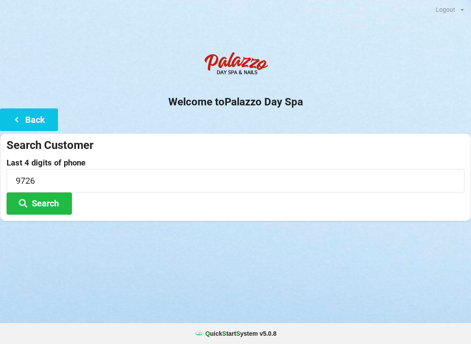
click at [40, 207] on button "Search" at bounding box center [39, 204] width 65 height 22
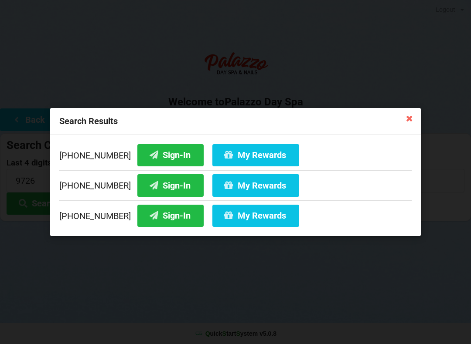
click at [96, 254] on div "Search Results [PHONE_NUMBER] Sign-In My Rewards [PHONE_NUMBER] Sign-In My Rewa…" at bounding box center [235, 172] width 471 height 344
click at [226, 219] on button "My Rewards" at bounding box center [255, 216] width 87 height 22
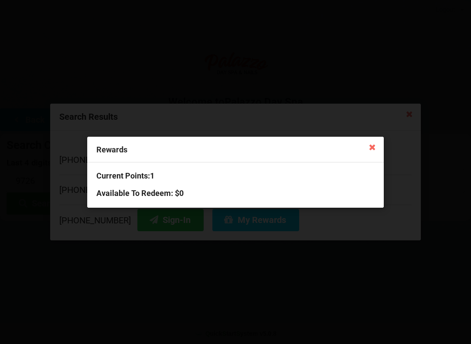
click at [375, 144] on icon at bounding box center [372, 147] width 14 height 14
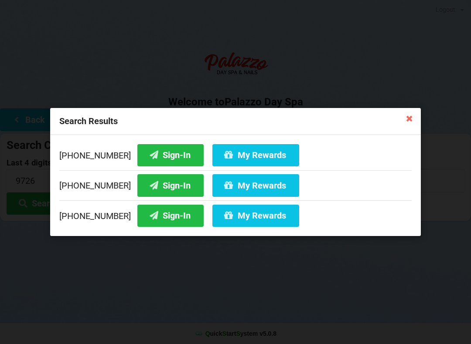
click at [412, 119] on icon at bounding box center [409, 118] width 14 height 14
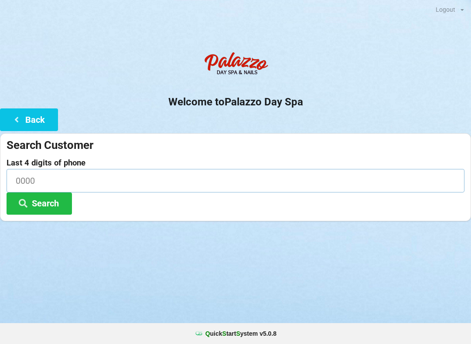
click at [56, 179] on input at bounding box center [236, 180] width 458 height 23
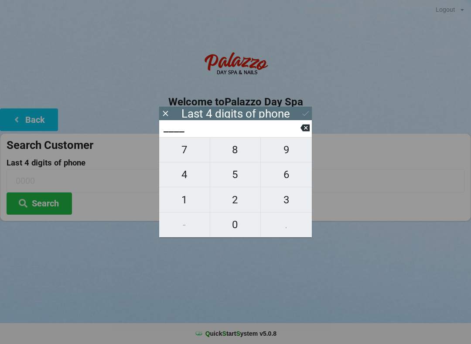
click at [291, 179] on span "6" at bounding box center [286, 175] width 51 height 18
type input "6___"
click at [240, 157] on span "8" at bounding box center [235, 150] width 51 height 18
type input "68__"
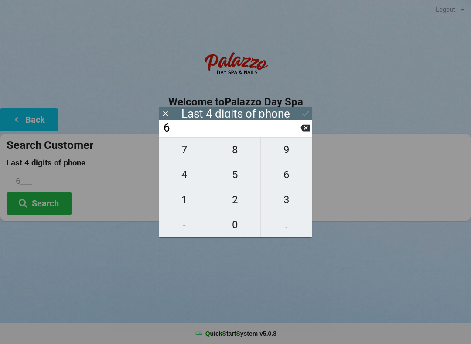
type input "68__"
click at [236, 153] on span "8" at bounding box center [235, 150] width 51 height 18
type input "688_"
click at [294, 178] on span "6" at bounding box center [286, 175] width 51 height 18
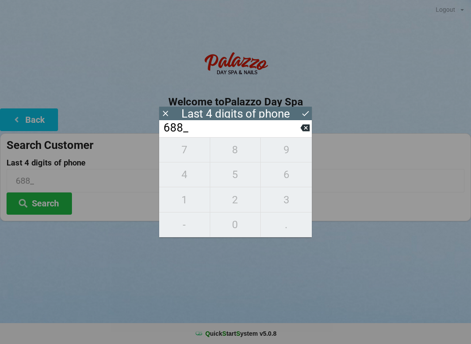
type input "6886"
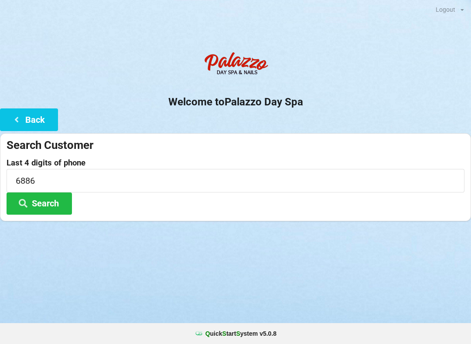
click at [54, 204] on button "Search" at bounding box center [39, 204] width 65 height 22
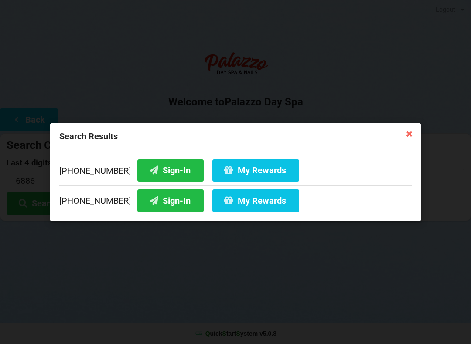
click at [255, 171] on button "My Rewards" at bounding box center [255, 170] width 87 height 22
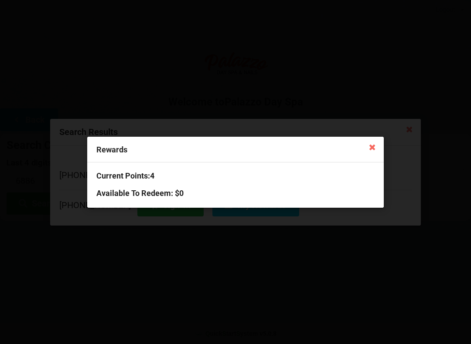
click at [368, 148] on icon at bounding box center [372, 147] width 14 height 14
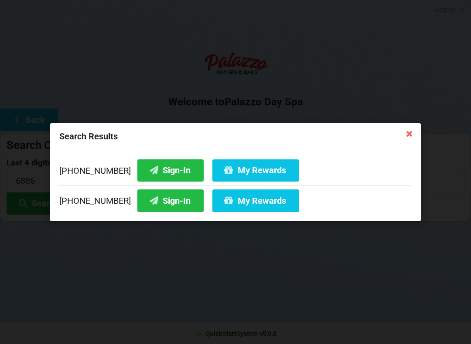
click at [152, 172] on button "Sign-In" at bounding box center [170, 170] width 66 height 22
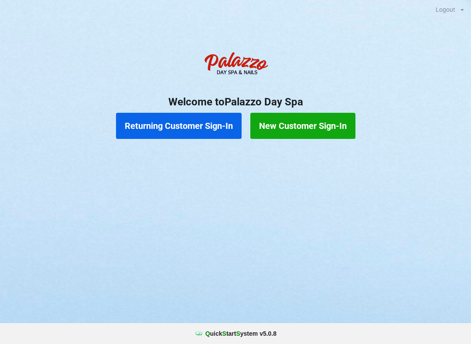
click at [223, 122] on button "Returning Customer Sign-In" at bounding box center [178, 126] width 125 height 26
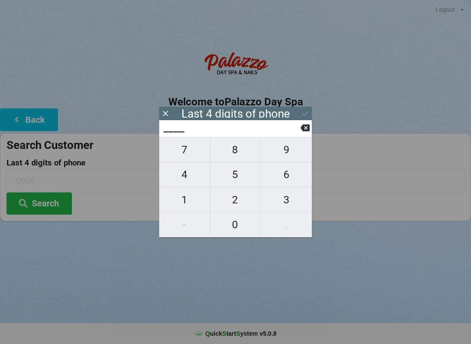
click at [289, 178] on span "6" at bounding box center [286, 175] width 51 height 18
type input "6___"
click at [242, 180] on span "5" at bounding box center [235, 175] width 51 height 18
type input "65__"
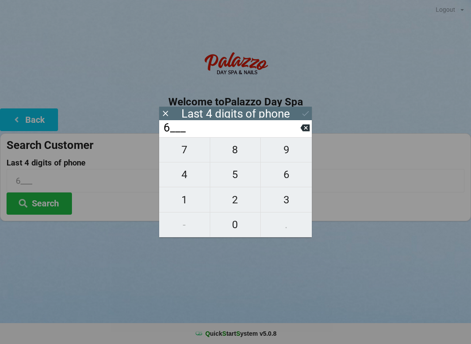
type input "65__"
click at [237, 151] on span "8" at bounding box center [235, 150] width 51 height 18
type input "658_"
click at [237, 212] on button "2" at bounding box center [235, 199] width 51 height 25
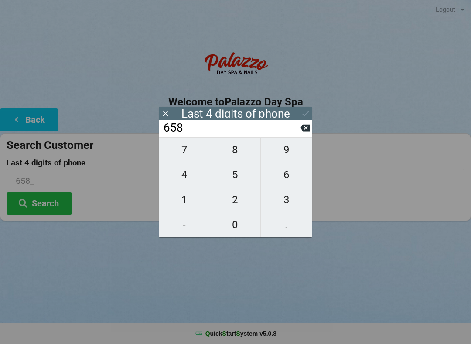
type input "6582"
click at [302, 131] on icon at bounding box center [304, 128] width 9 height 7
click at [227, 220] on span "0" at bounding box center [235, 225] width 51 height 18
type input "6580"
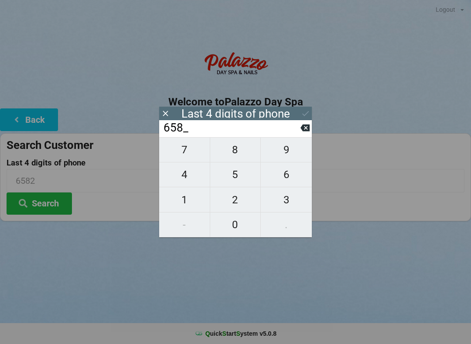
type input "6580"
click at [301, 108] on button at bounding box center [305, 114] width 9 height 12
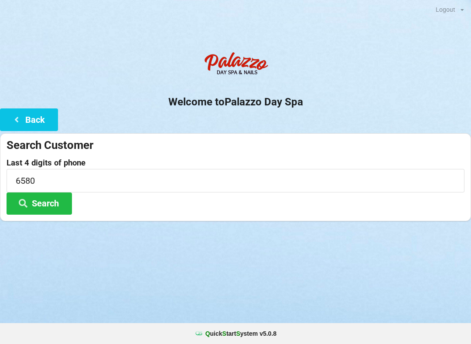
click at [49, 209] on button "Search" at bounding box center [39, 204] width 65 height 22
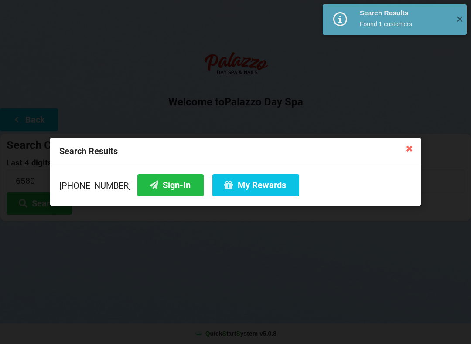
click at [164, 180] on button "Sign-In" at bounding box center [170, 185] width 66 height 22
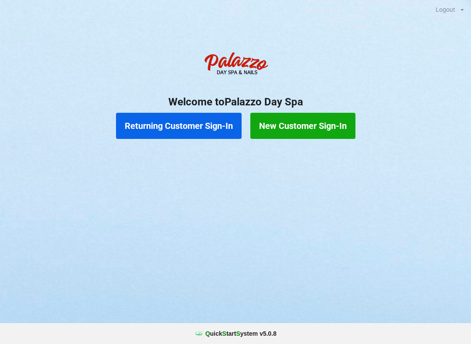
click at [224, 110] on div "Returning Customer Sign-In New Customer Sign-In" at bounding box center [235, 126] width 471 height 35
click at [201, 132] on button "Returning Customer Sign-In" at bounding box center [178, 126] width 125 height 26
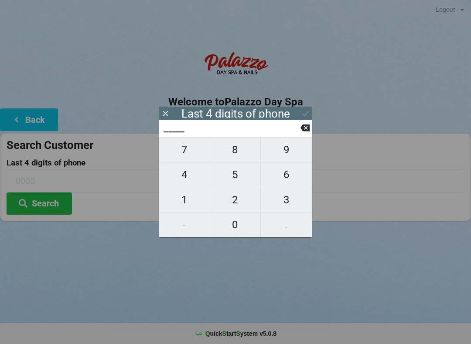
click at [190, 175] on span "4" at bounding box center [184, 175] width 51 height 18
type input "4___"
click at [233, 225] on span "0" at bounding box center [235, 225] width 51 height 18
type input "40__"
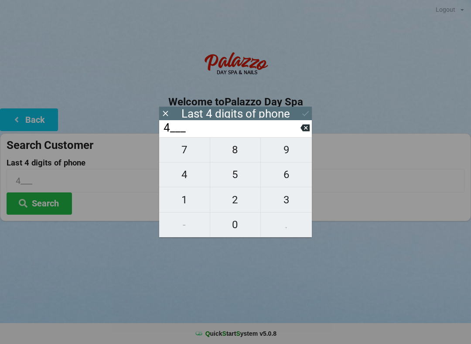
type input "40__"
click at [191, 156] on span "7" at bounding box center [184, 150] width 51 height 18
type input "407_"
click at [246, 200] on span "2" at bounding box center [235, 200] width 51 height 18
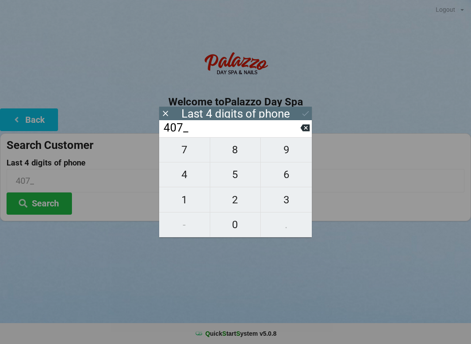
type input "4072"
click at [284, 182] on div "7 8 9 4 5 6 1 2 3 - 0 ." at bounding box center [235, 187] width 153 height 100
click at [295, 131] on input "4072" at bounding box center [232, 128] width 138 height 14
click at [296, 127] on input "4072" at bounding box center [232, 128] width 138 height 14
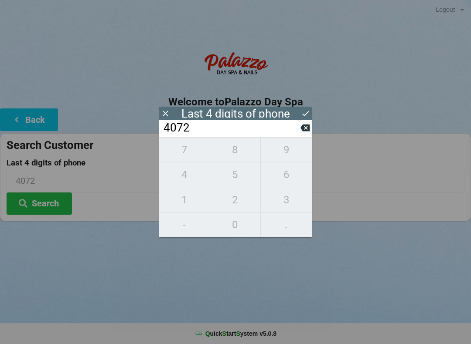
click at [295, 127] on input "4072" at bounding box center [232, 128] width 138 height 14
click at [301, 132] on icon at bounding box center [304, 128] width 9 height 7
click at [301, 131] on icon at bounding box center [304, 128] width 9 height 7
click at [303, 132] on icon at bounding box center [304, 128] width 9 height 7
click at [300, 132] on icon at bounding box center [304, 127] width 9 height 9
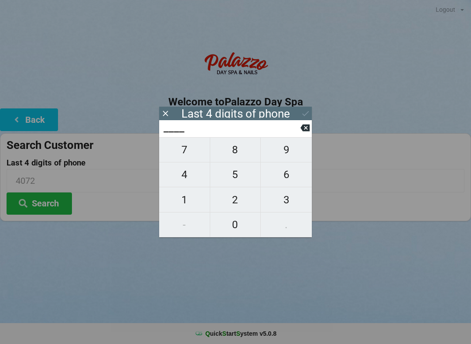
click at [303, 131] on icon at bounding box center [304, 128] width 9 height 7
click at [292, 159] on span "9" at bounding box center [286, 150] width 51 height 18
type input "9___"
click at [249, 175] on span "5" at bounding box center [235, 175] width 51 height 18
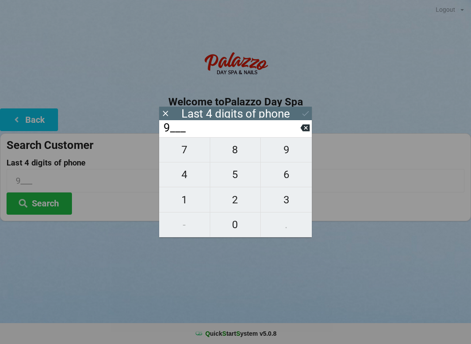
type input "95__"
click at [193, 179] on span "4" at bounding box center [184, 175] width 51 height 18
type input "954_"
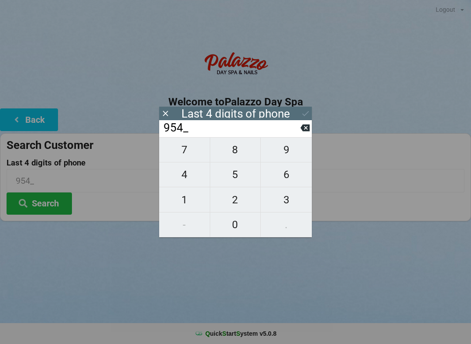
click at [279, 153] on span "9" at bounding box center [286, 150] width 51 height 18
type input "9549"
click at [48, 214] on button "Search" at bounding box center [39, 204] width 65 height 22
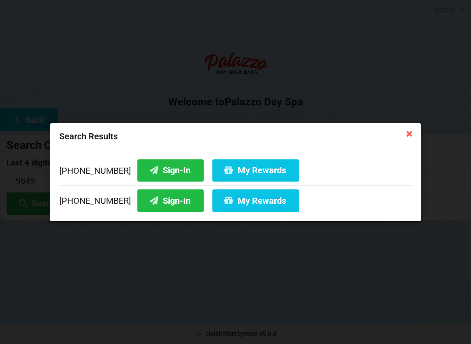
click at [168, 204] on button "Sign-In" at bounding box center [170, 201] width 66 height 22
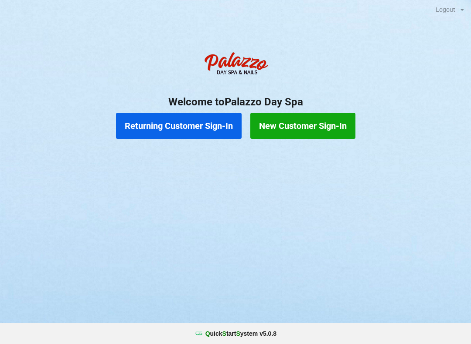
click at [142, 130] on button "Returning Customer Sign-In" at bounding box center [178, 126] width 125 height 26
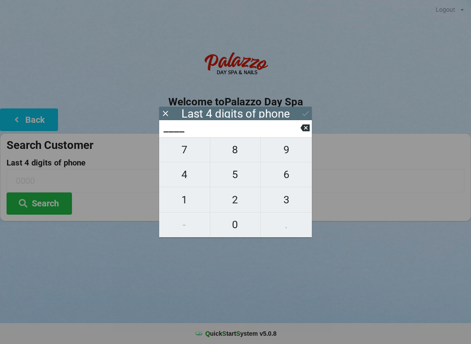
click at [279, 178] on span "6" at bounding box center [286, 175] width 51 height 18
type input "6___"
click at [231, 231] on span "0" at bounding box center [235, 225] width 51 height 18
click at [176, 180] on span "4" at bounding box center [184, 175] width 51 height 18
click at [232, 228] on span "0" at bounding box center [235, 225] width 51 height 18
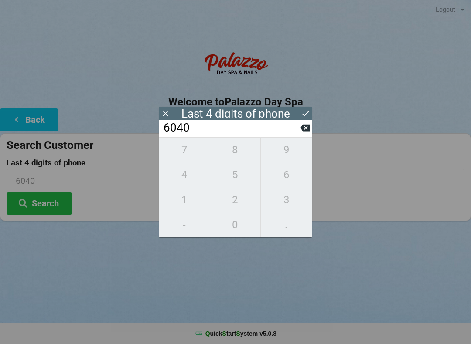
click at [304, 113] on icon at bounding box center [305, 113] width 9 height 9
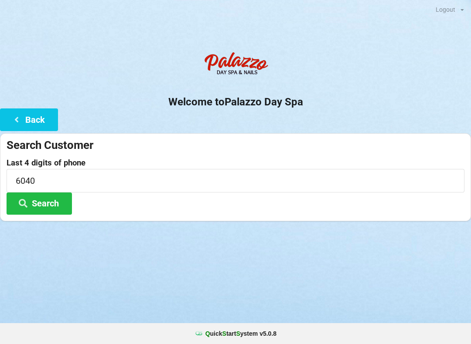
click at [52, 207] on button "Search" at bounding box center [39, 204] width 65 height 22
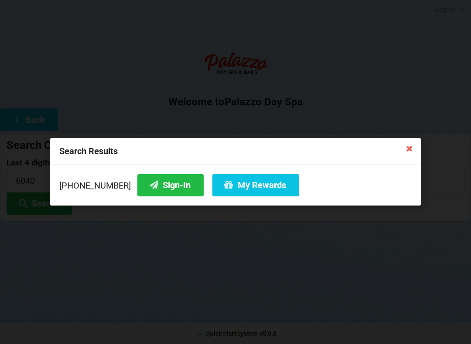
click at [156, 190] on button "Sign-In" at bounding box center [170, 185] width 66 height 22
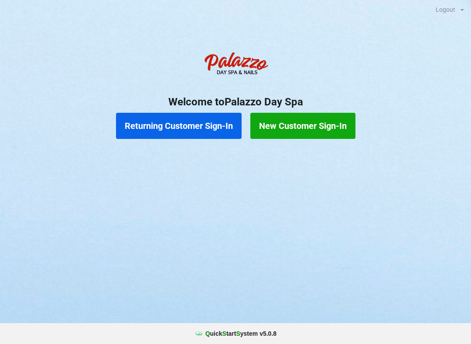
click at [187, 134] on button "Returning Customer Sign-In" at bounding box center [178, 126] width 125 height 26
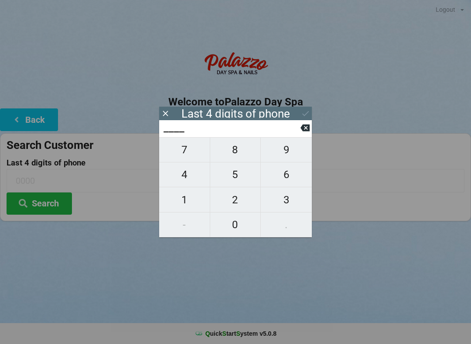
click at [185, 212] on button "1" at bounding box center [184, 199] width 51 height 25
click at [187, 209] on span "1" at bounding box center [184, 200] width 51 height 18
click at [237, 159] on span "8" at bounding box center [235, 150] width 51 height 18
click at [237, 157] on span "8" at bounding box center [235, 150] width 51 height 18
click at [45, 213] on button "Search" at bounding box center [39, 204] width 65 height 22
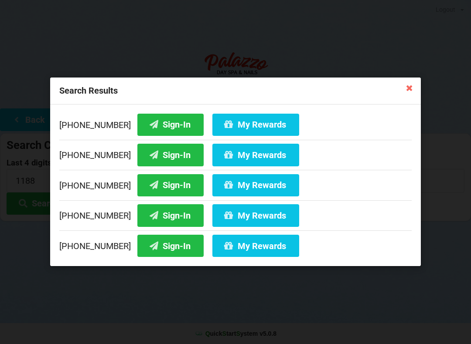
click at [159, 249] on button "Sign-In" at bounding box center [170, 246] width 66 height 22
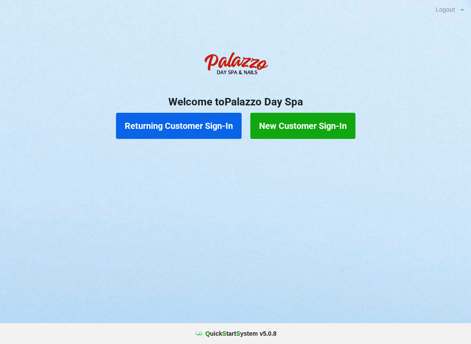
click at [200, 136] on button "Returning Customer Sign-In" at bounding box center [178, 126] width 125 height 26
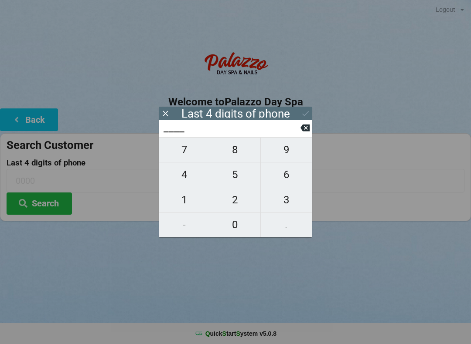
click at [291, 182] on span "6" at bounding box center [286, 175] width 51 height 18
click at [244, 154] on span "8" at bounding box center [235, 150] width 51 height 18
click at [235, 176] on span "5" at bounding box center [235, 175] width 51 height 18
click at [288, 206] on span "3" at bounding box center [286, 200] width 51 height 18
click at [303, 115] on icon at bounding box center [305, 113] width 9 height 9
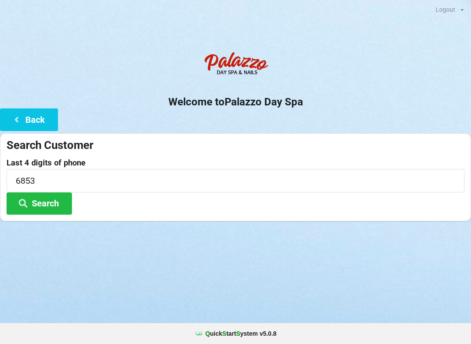
click at [51, 210] on button "Search" at bounding box center [39, 204] width 65 height 22
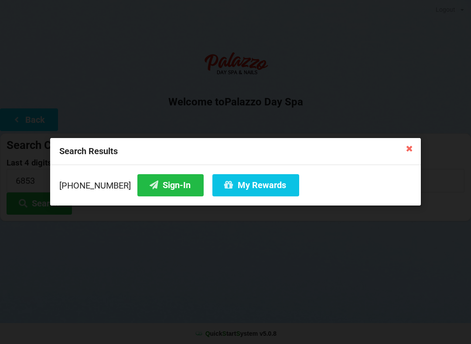
click at [161, 182] on button "Sign-In" at bounding box center [170, 185] width 66 height 22
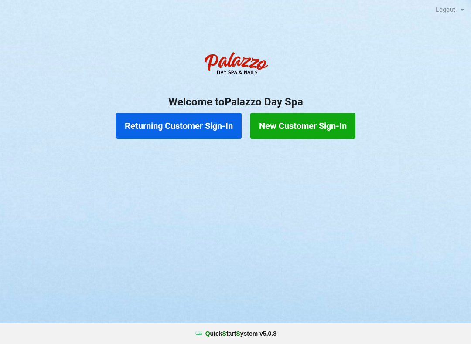
click at [185, 126] on button "Returning Customer Sign-In" at bounding box center [178, 126] width 125 height 26
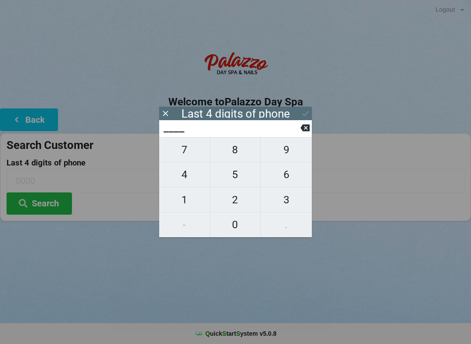
click at [237, 175] on span "5" at bounding box center [235, 175] width 51 height 18
click at [235, 176] on span "5" at bounding box center [235, 175] width 51 height 18
click at [181, 205] on span "1" at bounding box center [184, 200] width 51 height 18
click at [187, 207] on span "1" at bounding box center [184, 200] width 51 height 18
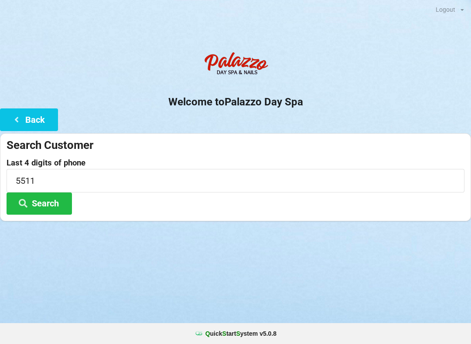
click at [329, 268] on div "Logout Logout Sign-In Welcome to Palazzo Day Spa Back Search Customer Last 4 di…" at bounding box center [235, 172] width 471 height 344
click at [59, 197] on button "Search" at bounding box center [39, 204] width 65 height 22
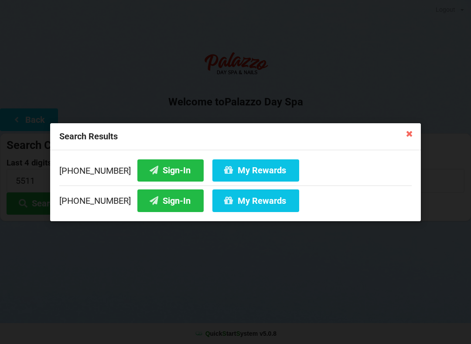
click at [149, 203] on button "Sign-In" at bounding box center [170, 201] width 66 height 22
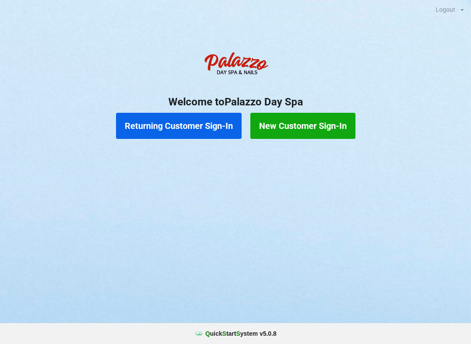
click at [308, 126] on button "New Customer Sign-In" at bounding box center [302, 126] width 105 height 26
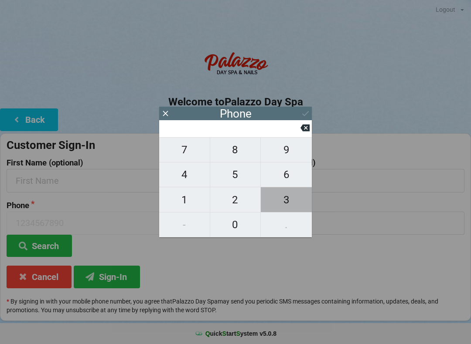
click at [288, 197] on span "3" at bounding box center [286, 200] width 51 height 18
click at [237, 198] on span "2" at bounding box center [235, 200] width 51 height 18
click at [188, 196] on span "1" at bounding box center [184, 200] width 51 height 18
click at [236, 173] on span "5" at bounding box center [235, 175] width 51 height 18
click at [237, 199] on span "2" at bounding box center [235, 200] width 51 height 18
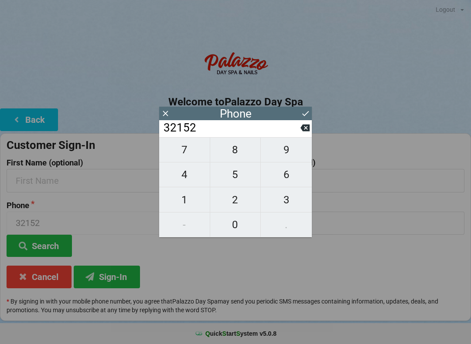
click at [236, 177] on span "5" at bounding box center [235, 175] width 51 height 18
click at [285, 197] on span "3" at bounding box center [286, 200] width 51 height 18
click at [187, 150] on span "7" at bounding box center [184, 150] width 51 height 18
click at [189, 178] on span "4" at bounding box center [184, 175] width 51 height 18
click at [241, 221] on span "0" at bounding box center [235, 225] width 51 height 18
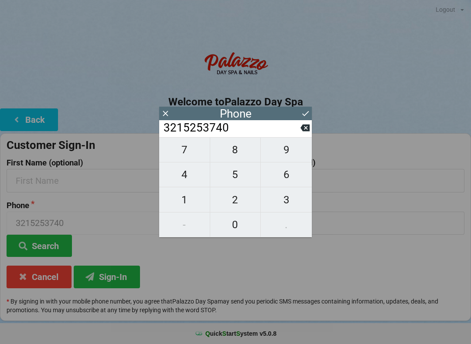
click at [309, 110] on icon at bounding box center [305, 113] width 9 height 9
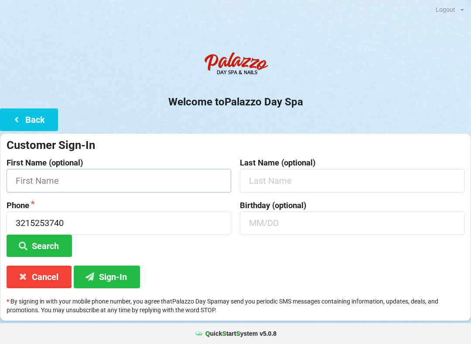
click at [106, 174] on input "text" at bounding box center [119, 180] width 224 height 23
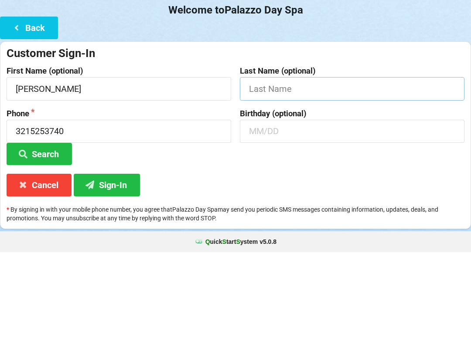
click at [292, 169] on input "text" at bounding box center [352, 180] width 224 height 23
click at [82, 212] on input "3215253740" at bounding box center [119, 223] width 224 height 23
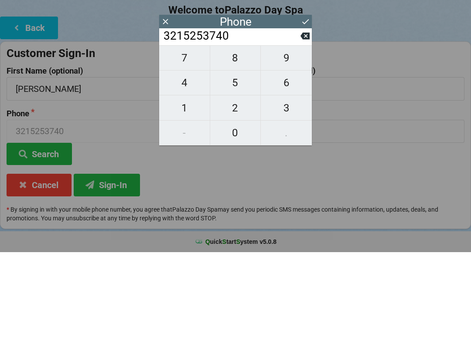
click at [299, 121] on input "3215253740" at bounding box center [232, 128] width 138 height 14
click at [311, 120] on div "3215253740" at bounding box center [235, 128] width 153 height 17
click at [308, 123] on icon at bounding box center [304, 127] width 9 height 9
click at [304, 108] on button at bounding box center [305, 114] width 9 height 12
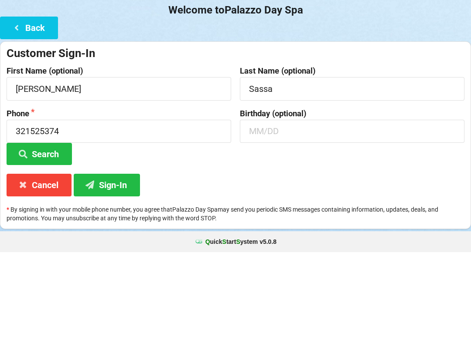
click at [115, 266] on button "Sign-In" at bounding box center [107, 277] width 66 height 22
click at [293, 212] on input "text" at bounding box center [352, 223] width 224 height 23
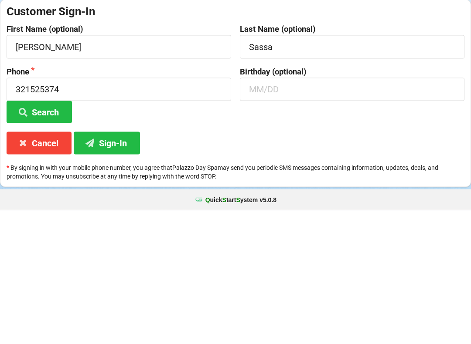
click at [107, 266] on button "Sign-In" at bounding box center [107, 277] width 66 height 22
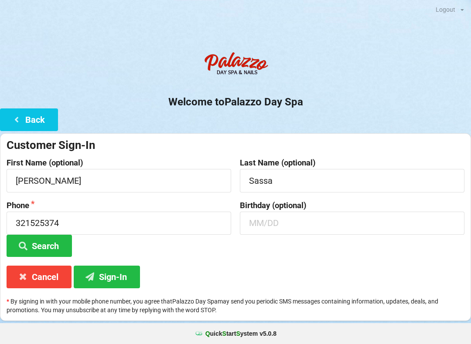
click at [112, 271] on button "Sign-In" at bounding box center [107, 277] width 66 height 22
click at [93, 222] on input "321525374" at bounding box center [119, 223] width 224 height 23
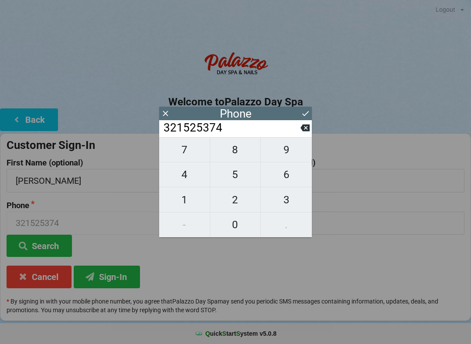
click at [237, 225] on span "0" at bounding box center [235, 225] width 51 height 18
click at [306, 108] on button at bounding box center [305, 114] width 9 height 12
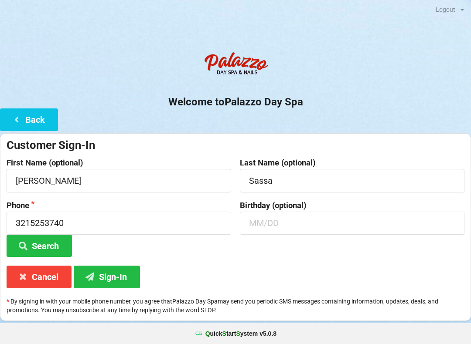
click at [112, 274] on button "Sign-In" at bounding box center [107, 277] width 66 height 22
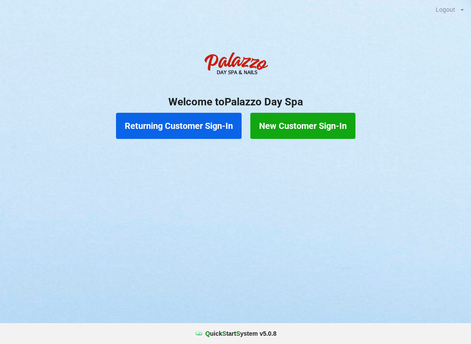
click at [187, 133] on button "Returning Customer Sign-In" at bounding box center [178, 126] width 125 height 26
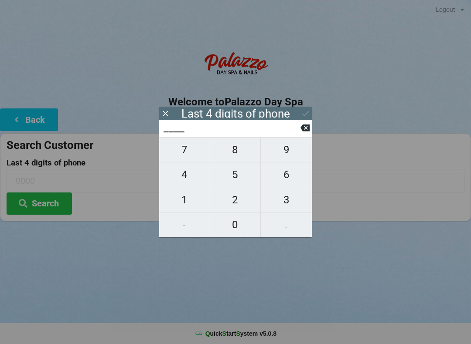
click at [233, 153] on span "8" at bounding box center [235, 150] width 51 height 18
click at [289, 204] on span "3" at bounding box center [286, 200] width 51 height 18
click at [288, 205] on span "3" at bounding box center [286, 200] width 51 height 18
click at [178, 153] on span "7" at bounding box center [184, 150] width 51 height 18
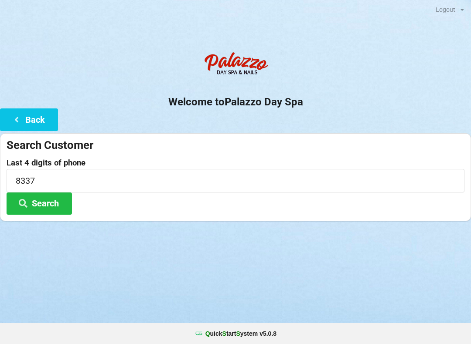
click at [374, 275] on div "Logout Logout Sign-In Welcome to Palazzo Day Spa Back Search Customer Last 4 di…" at bounding box center [235, 172] width 471 height 344
click at [51, 198] on button "Search" at bounding box center [39, 204] width 65 height 22
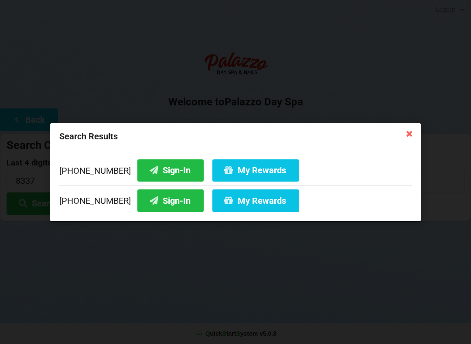
click at [146, 201] on button "Sign-In" at bounding box center [170, 201] width 66 height 22
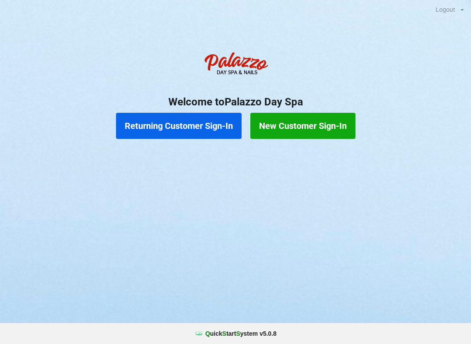
click at [370, 226] on div "Logout Logout Sign-In Welcome to Palazzo Day Spa Returning Customer Sign-In New…" at bounding box center [235, 172] width 471 height 344
click at [325, 128] on button "New Customer Sign-In" at bounding box center [302, 126] width 105 height 26
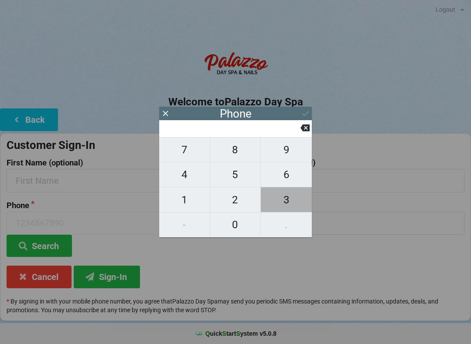
click at [286, 207] on span "3" at bounding box center [286, 200] width 51 height 18
click at [248, 207] on span "2" at bounding box center [235, 200] width 51 height 18
click at [183, 207] on span "1" at bounding box center [184, 200] width 51 height 18
click at [248, 180] on span "5" at bounding box center [235, 175] width 51 height 18
click at [238, 182] on span "5" at bounding box center [235, 175] width 51 height 18
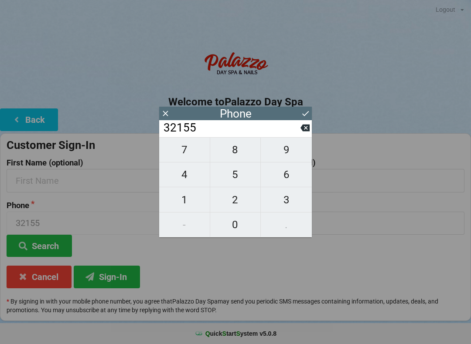
click at [291, 198] on span "3" at bounding box center [286, 200] width 51 height 18
click at [303, 134] on button at bounding box center [304, 128] width 9 height 12
click at [192, 159] on span "7" at bounding box center [184, 150] width 51 height 18
click at [239, 182] on span "5" at bounding box center [235, 175] width 51 height 18
click at [246, 202] on span "2" at bounding box center [235, 200] width 51 height 18
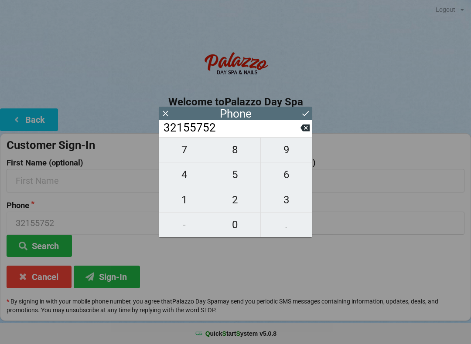
click at [296, 177] on span "6" at bounding box center [286, 175] width 51 height 18
click at [290, 201] on span "3" at bounding box center [286, 200] width 51 height 18
click at [309, 114] on icon at bounding box center [305, 113] width 9 height 9
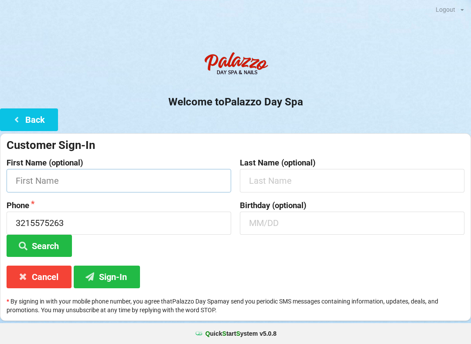
click at [101, 178] on input "text" at bounding box center [119, 180] width 224 height 23
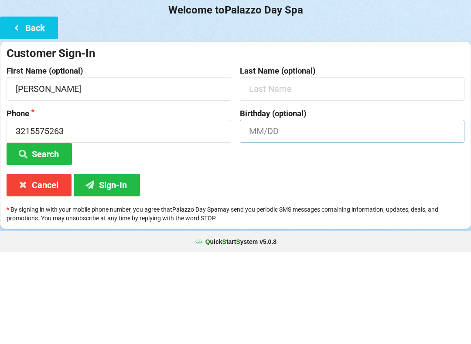
click at [312, 212] on input "text" at bounding box center [352, 223] width 224 height 23
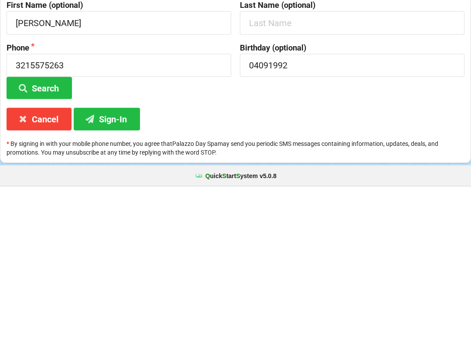
click at [126, 266] on button "Sign-In" at bounding box center [107, 277] width 66 height 22
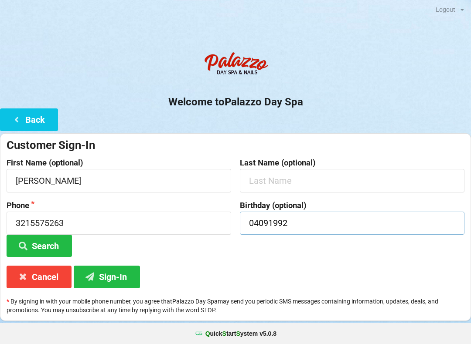
click at [320, 224] on input "04091992" at bounding box center [352, 223] width 224 height 23
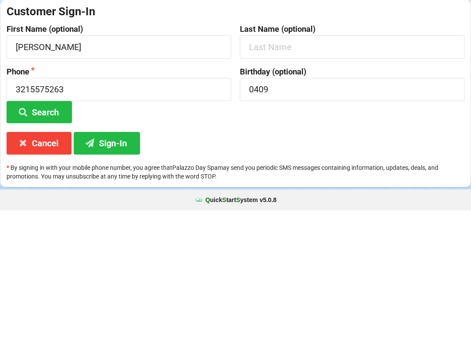
click at [130, 266] on button "Sign-In" at bounding box center [107, 277] width 66 height 22
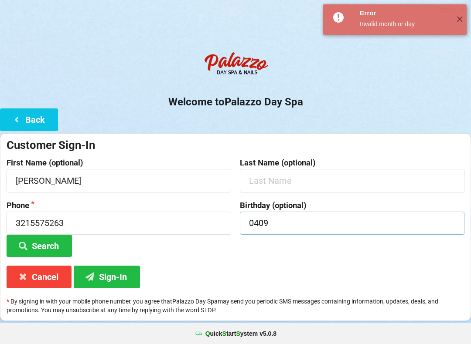
click at [315, 227] on input "0409" at bounding box center [352, 223] width 224 height 23
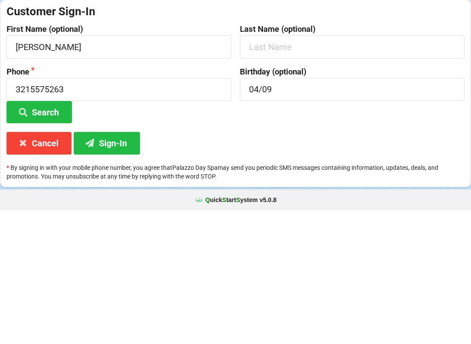
click at [130, 266] on button "Sign-In" at bounding box center [107, 277] width 66 height 22
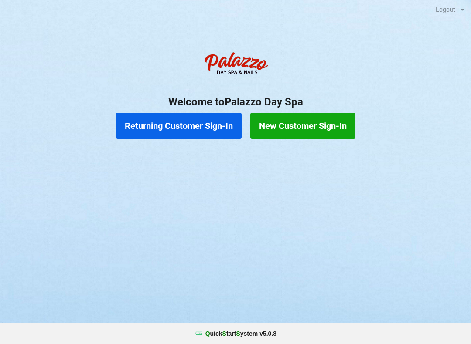
click at [192, 121] on button "Returning Customer Sign-In" at bounding box center [178, 126] width 125 height 26
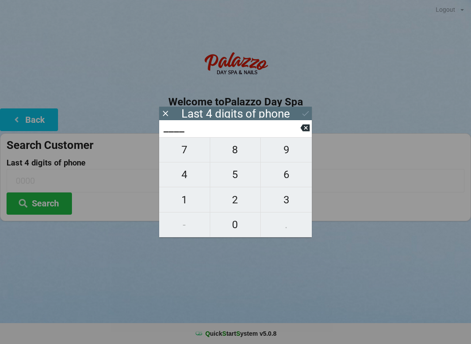
click at [294, 206] on span "3" at bounding box center [286, 200] width 51 height 18
click at [188, 149] on span "7" at bounding box center [184, 150] width 51 height 18
click at [291, 199] on span "3" at bounding box center [286, 200] width 51 height 18
click at [292, 154] on span "9" at bounding box center [286, 150] width 51 height 18
click at [404, 266] on div "Logout Logout Sign-In Welcome to Palazzo Day Spa Back Search Customer Last 4 di…" at bounding box center [235, 172] width 471 height 344
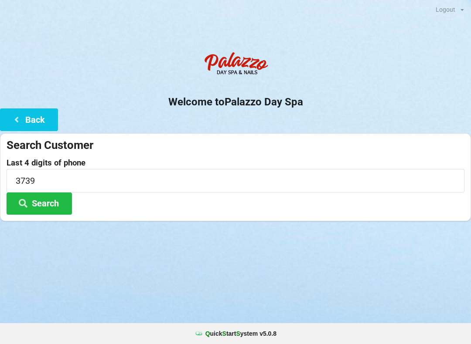
click at [49, 202] on button "Search" at bounding box center [39, 204] width 65 height 22
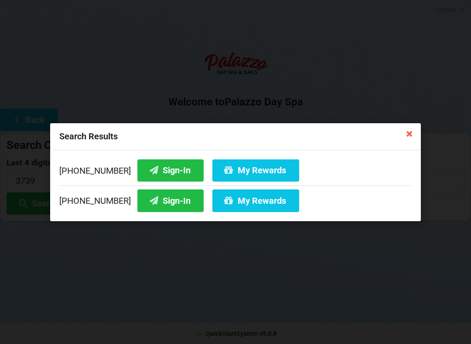
click at [161, 203] on button "Sign-In" at bounding box center [170, 201] width 66 height 22
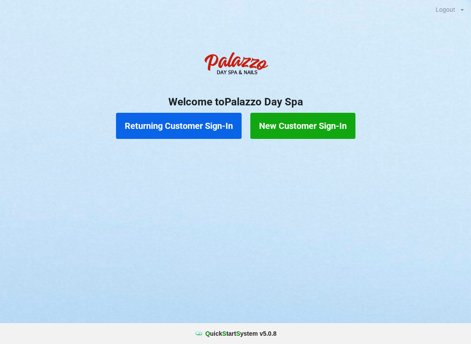
click at [191, 128] on button "Returning Customer Sign-In" at bounding box center [178, 126] width 125 height 26
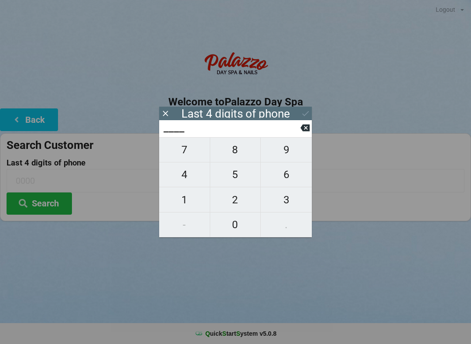
click at [282, 155] on span "9" at bounding box center [286, 150] width 51 height 18
click at [281, 201] on span "3" at bounding box center [286, 200] width 51 height 18
click at [285, 180] on span "6" at bounding box center [286, 175] width 51 height 18
click at [235, 178] on span "5" at bounding box center [235, 175] width 51 height 18
click at [49, 205] on button "Search" at bounding box center [39, 204] width 65 height 22
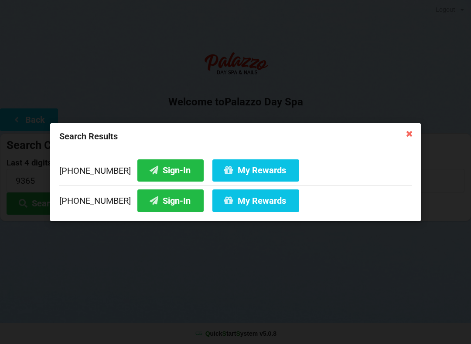
click at [236, 201] on button "My Rewards" at bounding box center [255, 201] width 87 height 22
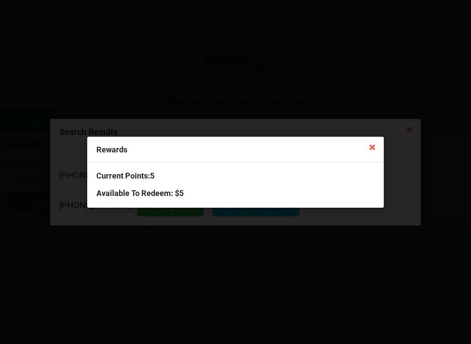
click at [371, 146] on icon at bounding box center [372, 147] width 14 height 14
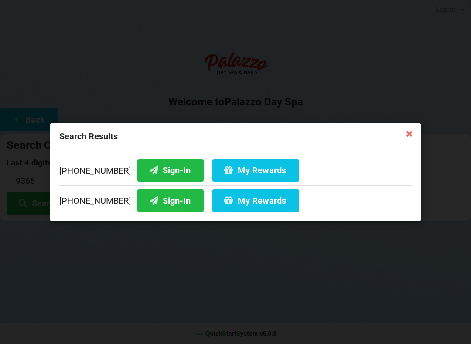
click at [243, 168] on button "My Rewards" at bounding box center [255, 170] width 87 height 22
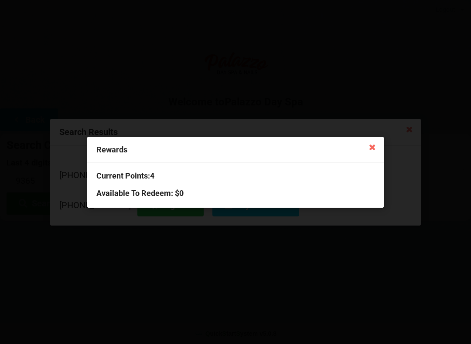
click at [370, 150] on icon at bounding box center [372, 147] width 14 height 14
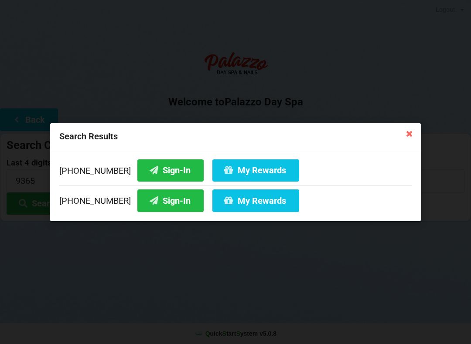
click at [414, 132] on icon at bounding box center [409, 133] width 14 height 14
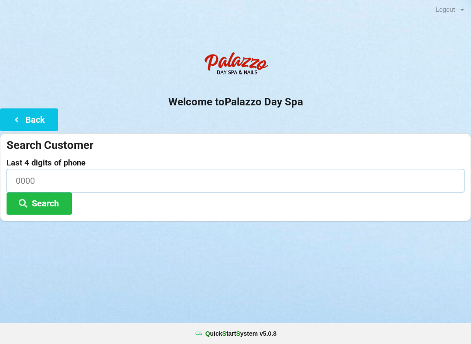
click at [30, 169] on input at bounding box center [236, 180] width 458 height 23
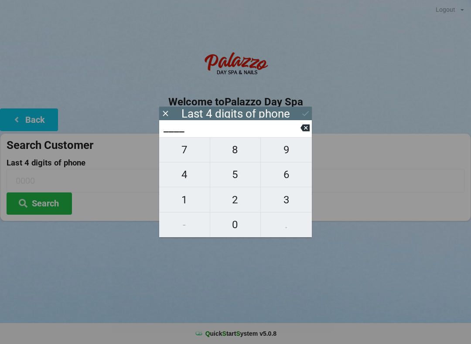
click at [231, 153] on span "8" at bounding box center [235, 150] width 51 height 18
click at [230, 151] on span "8" at bounding box center [235, 150] width 51 height 18
click at [234, 152] on span "8" at bounding box center [235, 150] width 51 height 18
click at [288, 184] on span "6" at bounding box center [286, 175] width 51 height 18
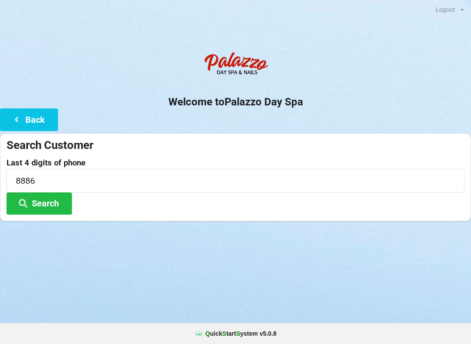
click at [52, 198] on button "Search" at bounding box center [39, 204] width 65 height 22
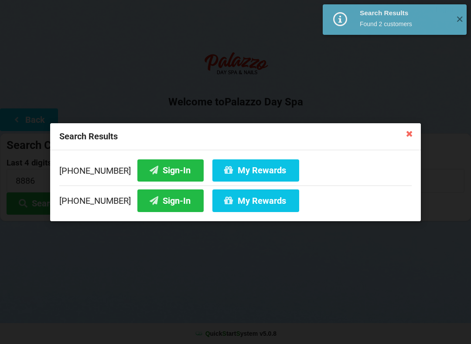
click at [163, 202] on button "Sign-In" at bounding box center [170, 201] width 66 height 22
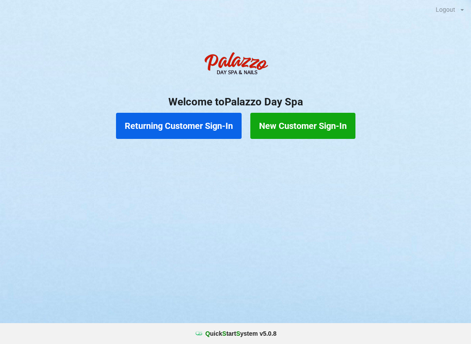
click at [197, 116] on button "Returning Customer Sign-In" at bounding box center [178, 126] width 125 height 26
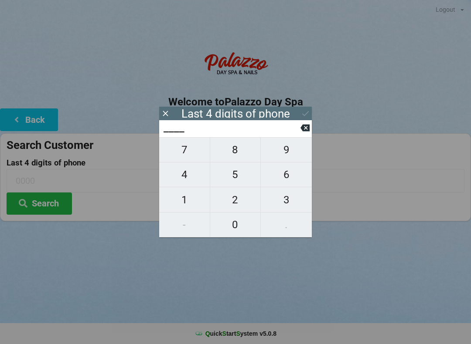
click at [233, 147] on span "8" at bounding box center [235, 150] width 51 height 18
click at [233, 154] on span "8" at bounding box center [235, 150] width 51 height 18
click at [240, 150] on span "8" at bounding box center [235, 150] width 51 height 18
click at [280, 175] on span "6" at bounding box center [286, 175] width 51 height 18
click at [309, 114] on icon at bounding box center [305, 113] width 9 height 9
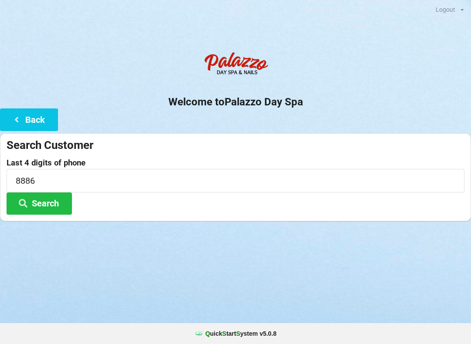
click at [52, 197] on button "Search" at bounding box center [39, 204] width 65 height 22
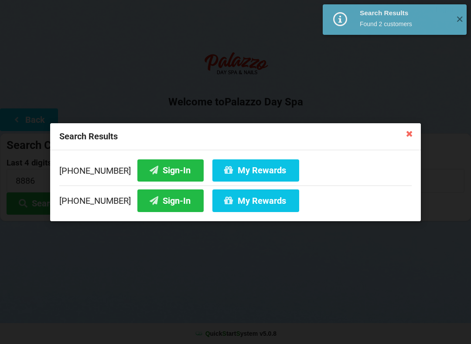
click at [156, 199] on button "Sign-In" at bounding box center [170, 201] width 66 height 22
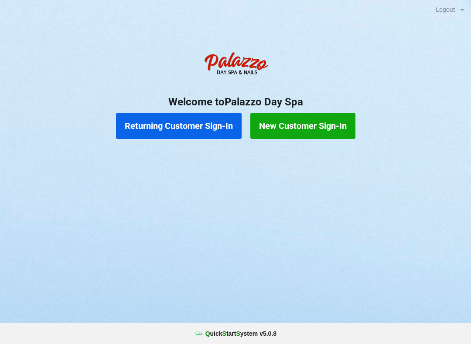
click at [199, 125] on button "Returning Customer Sign-In" at bounding box center [178, 126] width 125 height 26
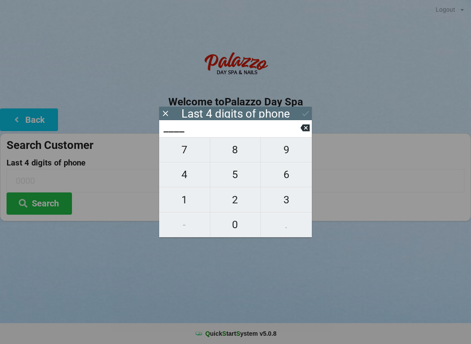
click at [283, 156] on span "9" at bounding box center [286, 150] width 51 height 18
click at [241, 202] on span "2" at bounding box center [235, 200] width 51 height 18
click at [238, 200] on span "2" at bounding box center [235, 200] width 51 height 18
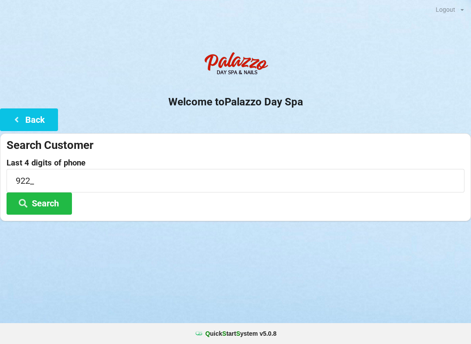
click at [237, 239] on div at bounding box center [235, 232] width 471 height 22
click at [62, 180] on input "922_" at bounding box center [236, 180] width 458 height 23
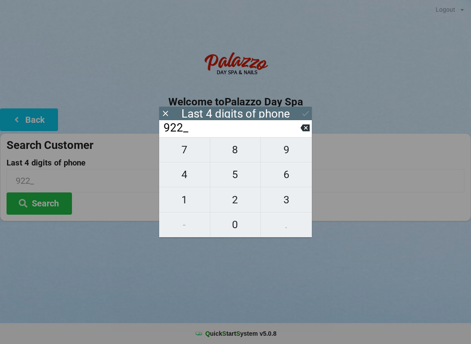
click at [300, 134] on input "922_" at bounding box center [232, 128] width 138 height 14
click at [304, 134] on button at bounding box center [304, 128] width 9 height 12
click at [302, 132] on icon at bounding box center [304, 127] width 9 height 9
click at [241, 155] on span "8" at bounding box center [235, 150] width 51 height 18
click at [242, 230] on span "0" at bounding box center [235, 225] width 51 height 18
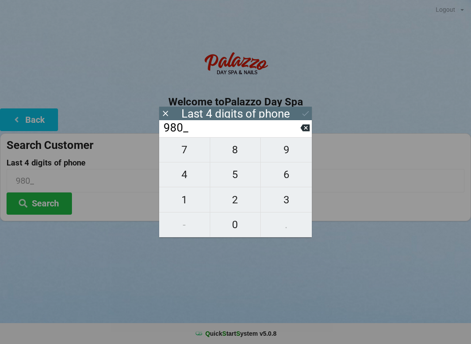
click at [243, 159] on span "8" at bounding box center [235, 150] width 51 height 18
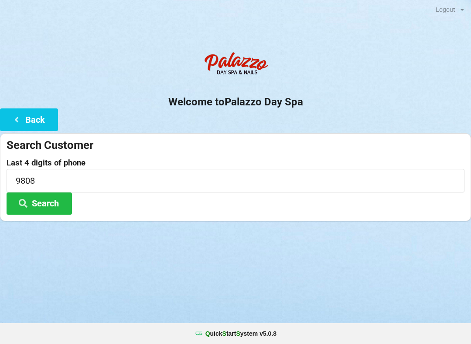
click at [134, 285] on div "Logout Logout Sign-In Welcome to Palazzo Day Spa Back Search Customer Last 4 di…" at bounding box center [235, 172] width 471 height 344
click at [58, 205] on button "Search" at bounding box center [39, 204] width 65 height 22
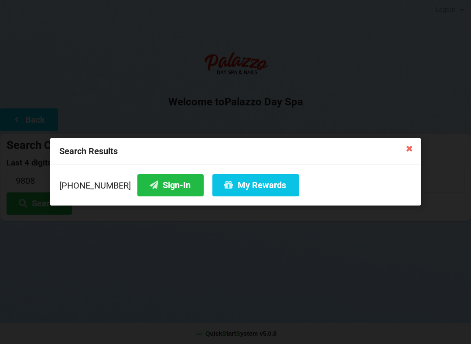
click at [166, 192] on button "Sign-In" at bounding box center [170, 185] width 66 height 22
